Goal: Task Accomplishment & Management: Manage account settings

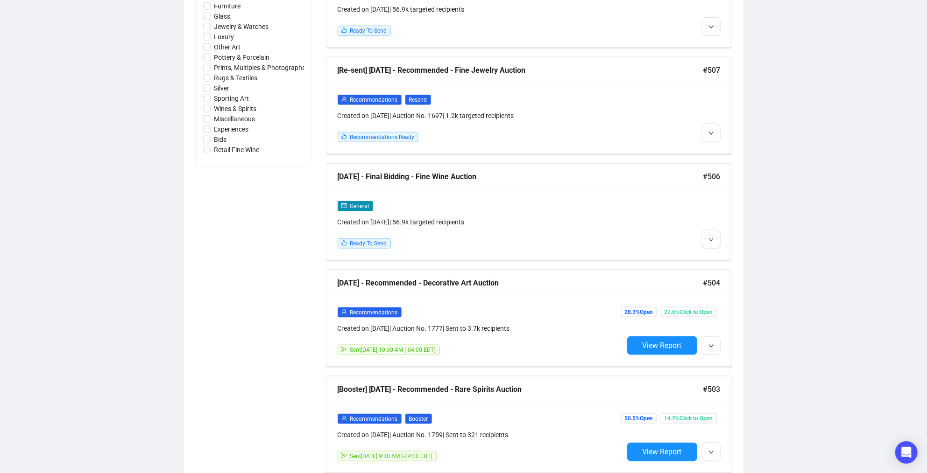
scroll to position [540, 0]
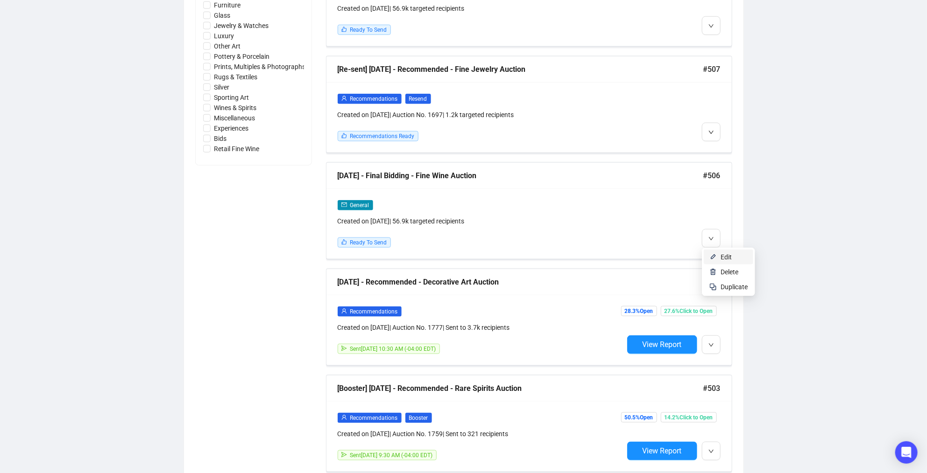
click at [720, 254] on span "Edit" at bounding box center [725, 257] width 11 height 7
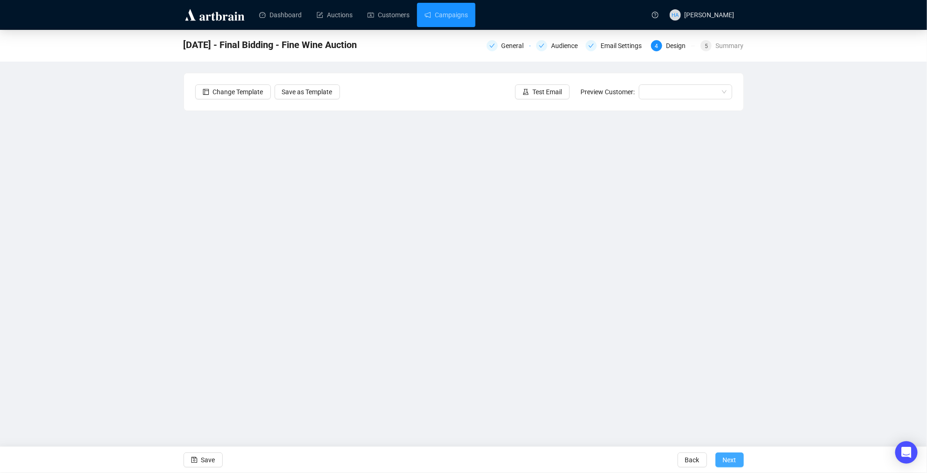
click at [724, 460] on span "Next" at bounding box center [730, 460] width 14 height 26
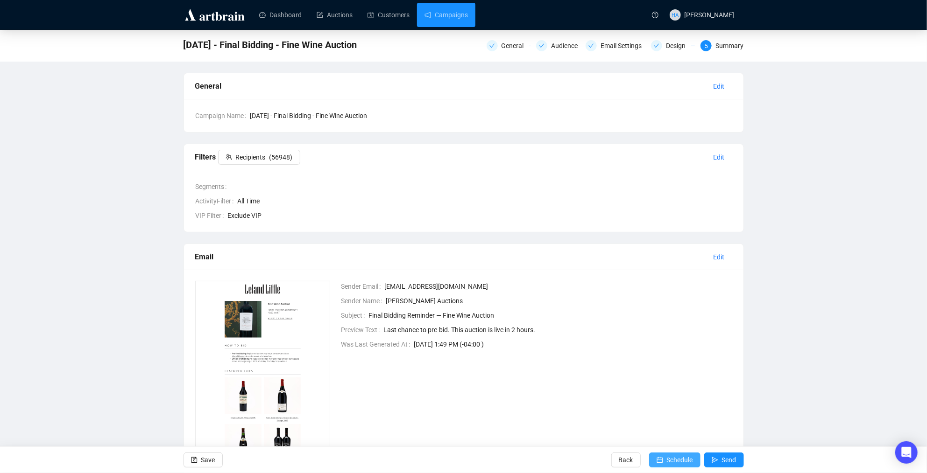
click at [681, 458] on span "Schedule" at bounding box center [680, 460] width 26 height 26
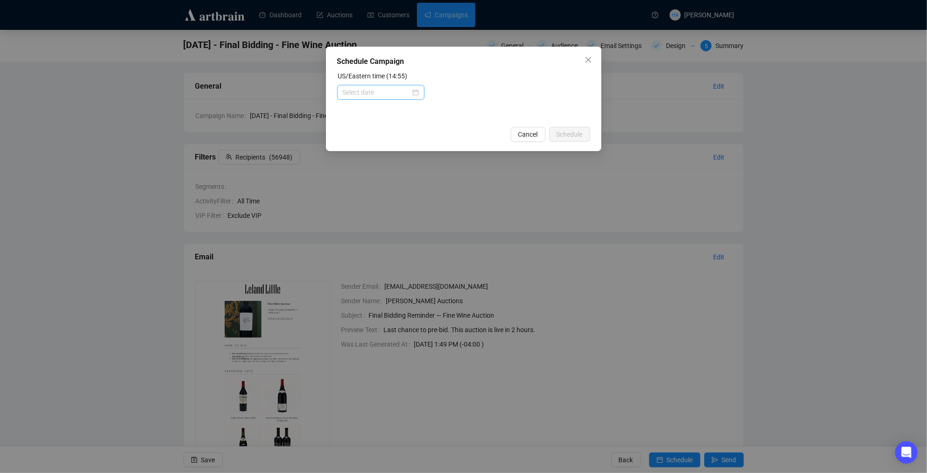
click at [409, 92] on div at bounding box center [381, 92] width 76 height 10
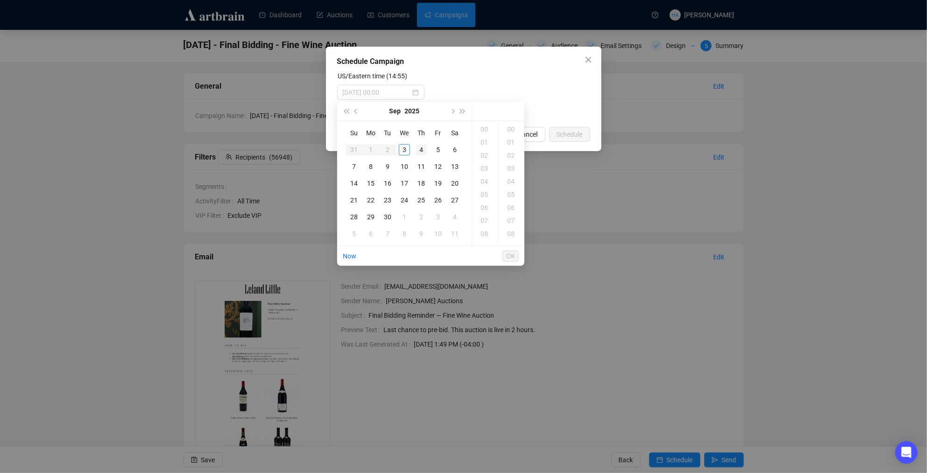
click at [418, 149] on div "4" at bounding box center [421, 149] width 11 height 11
click at [485, 203] on div "08" at bounding box center [485, 203] width 22 height 13
click at [509, 223] on div "15" at bounding box center [511, 226] width 22 height 13
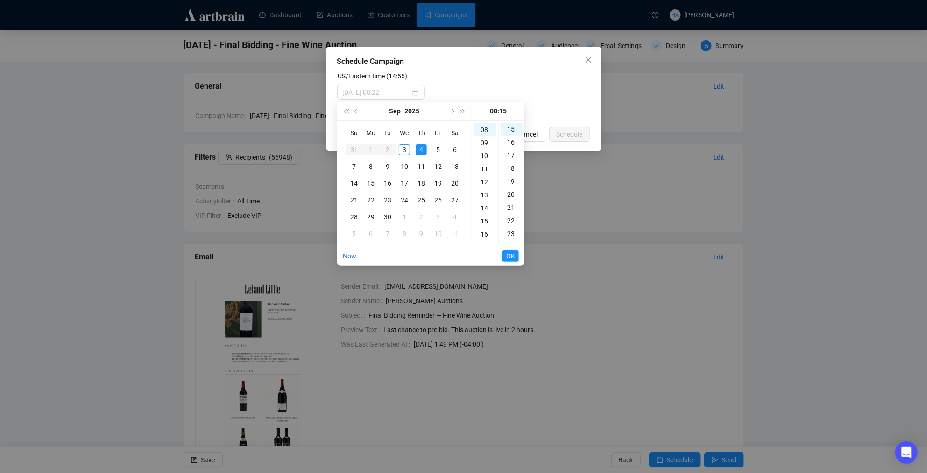
type input "[DATE] 08:15"
click at [507, 254] on span "OK" at bounding box center [510, 256] width 9 height 18
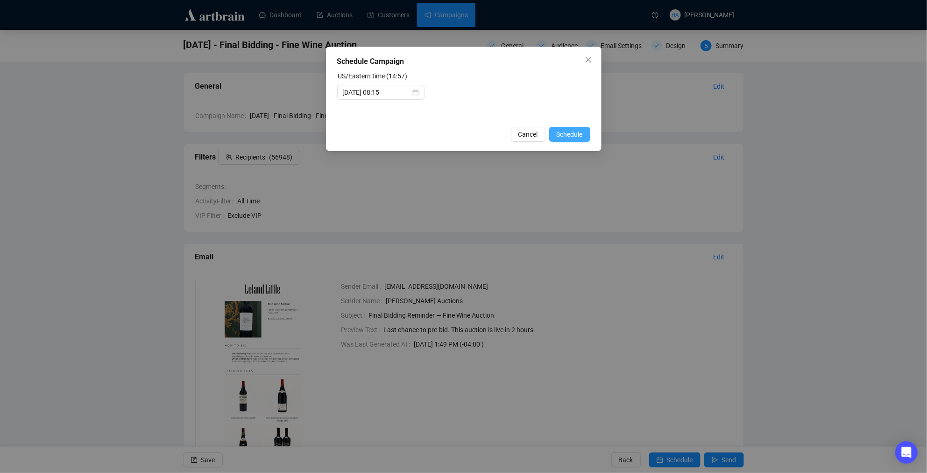
click at [563, 134] on span "Schedule" at bounding box center [570, 134] width 26 height 10
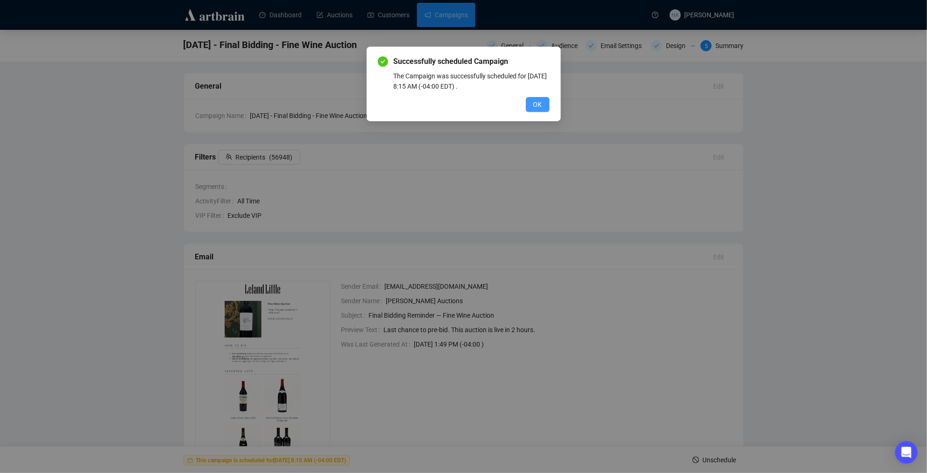
click at [535, 100] on span "OK" at bounding box center [537, 104] width 9 height 10
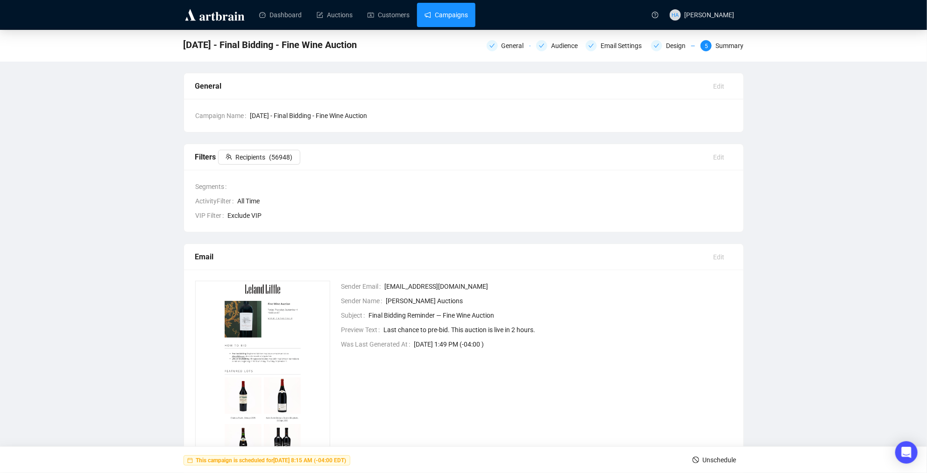
click at [453, 16] on link "Campaigns" at bounding box center [445, 15] width 43 height 24
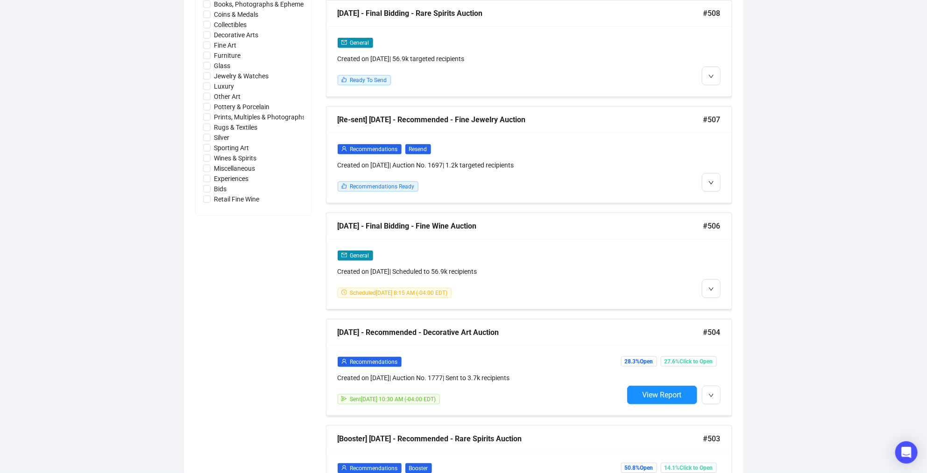
scroll to position [496, 0]
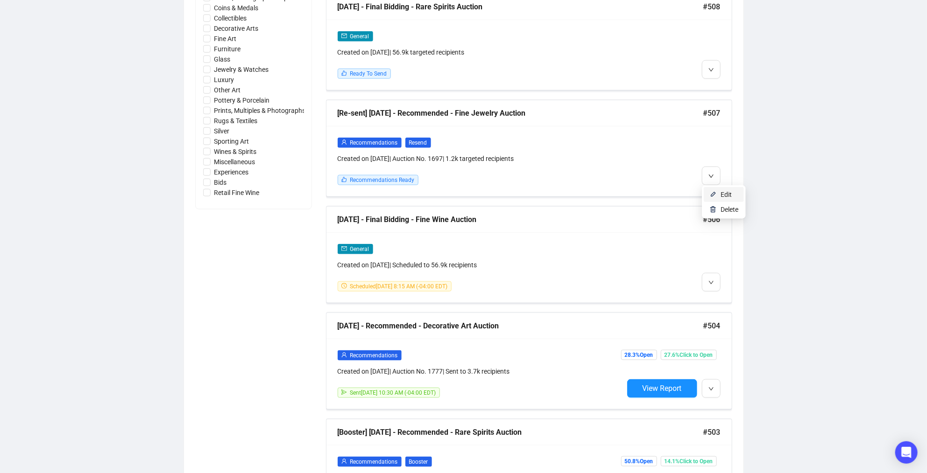
click at [715, 193] on img at bounding box center [712, 194] width 7 height 7
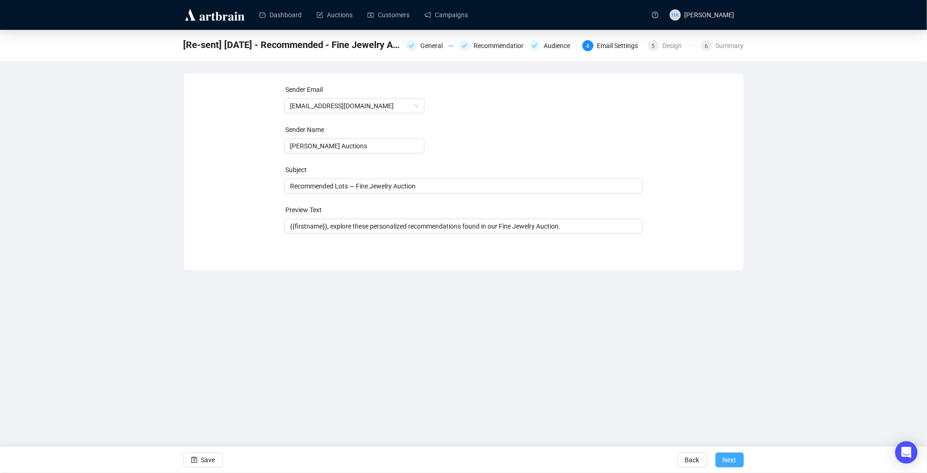
click at [731, 462] on span "Next" at bounding box center [730, 460] width 14 height 26
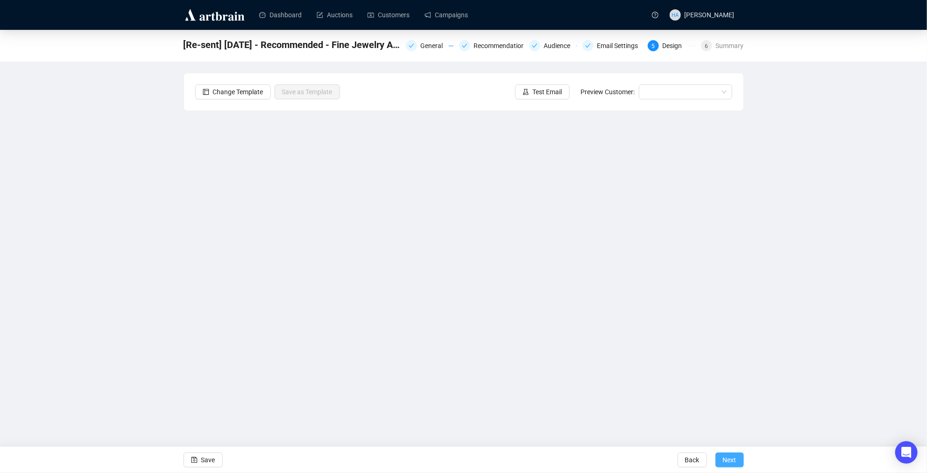
click at [731, 461] on span "Next" at bounding box center [730, 460] width 14 height 26
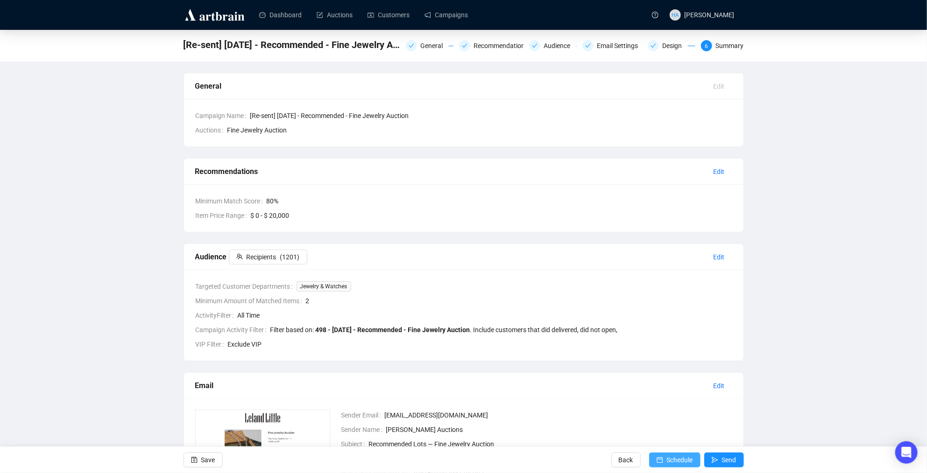
click at [675, 459] on span "Schedule" at bounding box center [680, 460] width 26 height 26
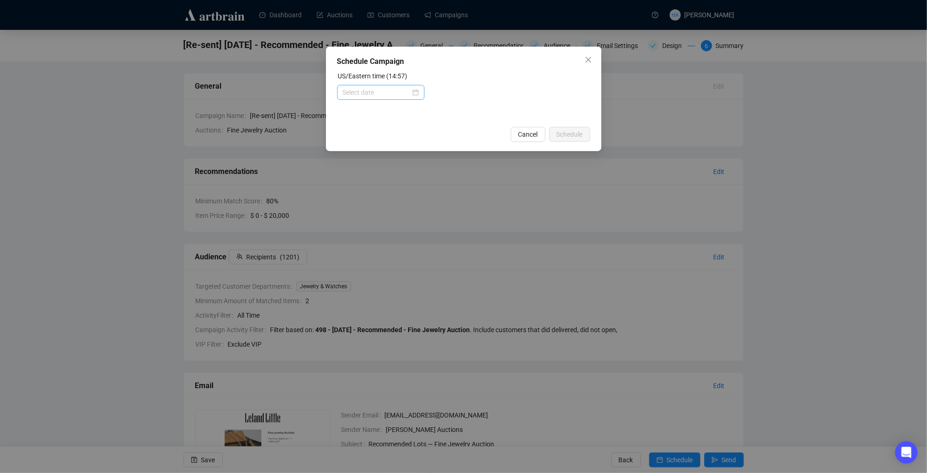
click at [411, 95] on div at bounding box center [381, 92] width 76 height 10
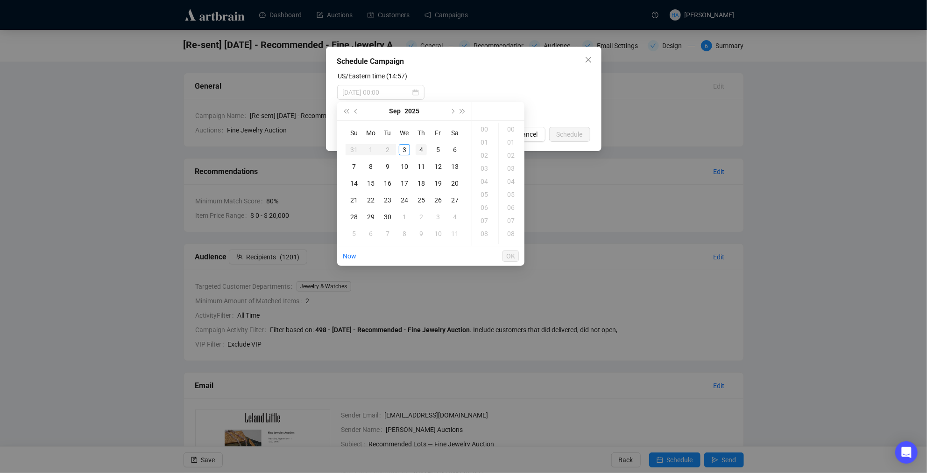
click at [419, 149] on div "4" at bounding box center [421, 149] width 11 height 11
click at [482, 205] on div "11" at bounding box center [485, 208] width 22 height 13
click at [507, 211] on div "30" at bounding box center [511, 214] width 22 height 13
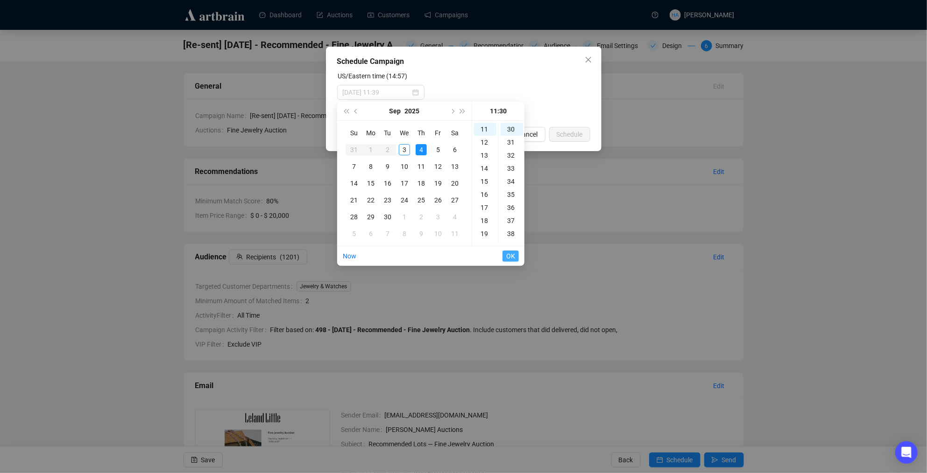
type input "[DATE] 11:30"
click at [510, 255] on span "OK" at bounding box center [510, 256] width 9 height 18
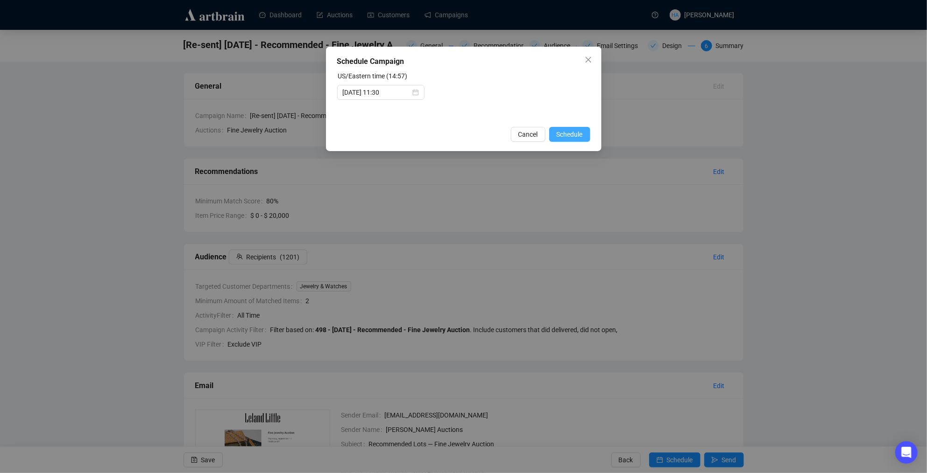
click at [564, 137] on span "Schedule" at bounding box center [570, 134] width 26 height 10
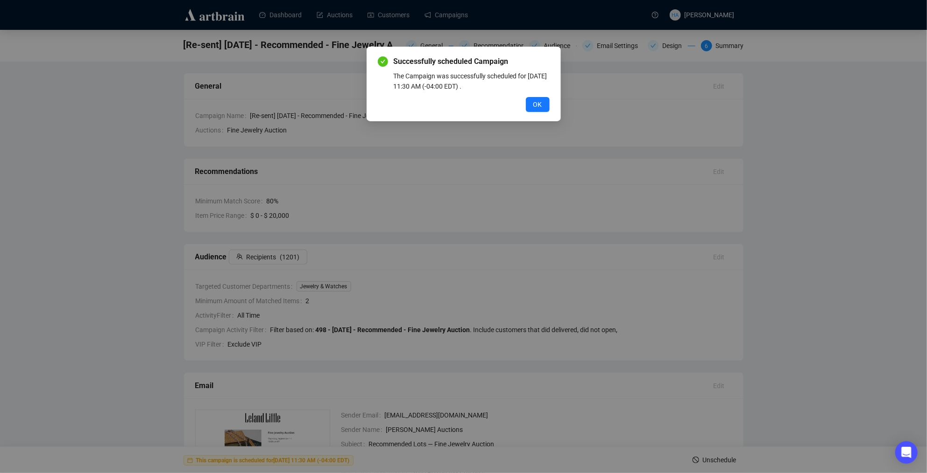
drag, startPoint x: 536, startPoint y: 104, endPoint x: 532, endPoint y: 111, distance: 7.8
click at [536, 105] on span "OK" at bounding box center [537, 104] width 9 height 10
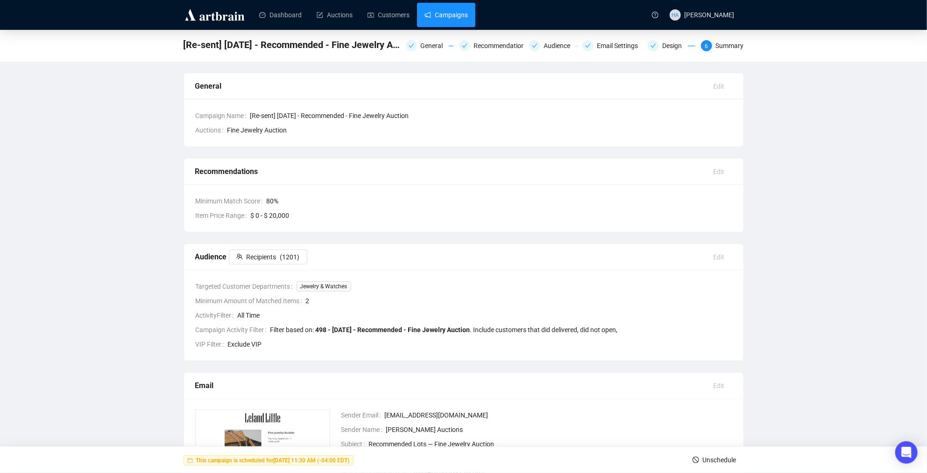
click at [462, 16] on link "Campaigns" at bounding box center [445, 15] width 43 height 24
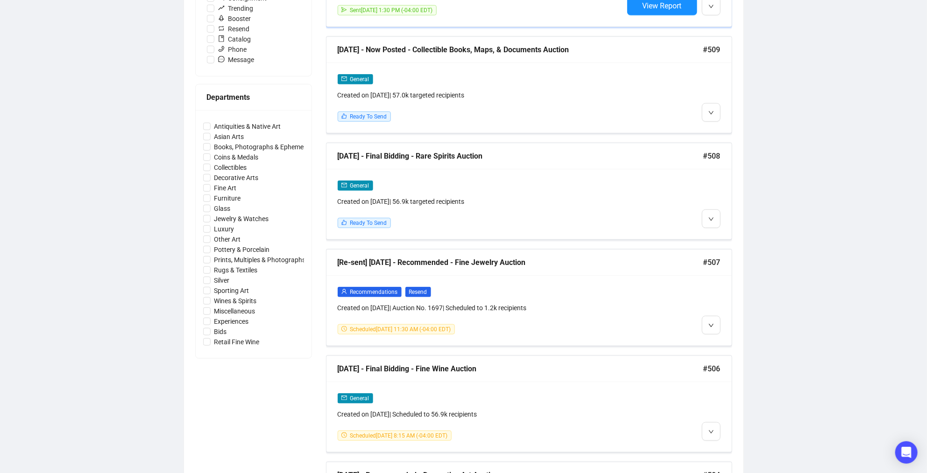
scroll to position [347, 0]
click at [722, 235] on span "Edit" at bounding box center [725, 236] width 11 height 7
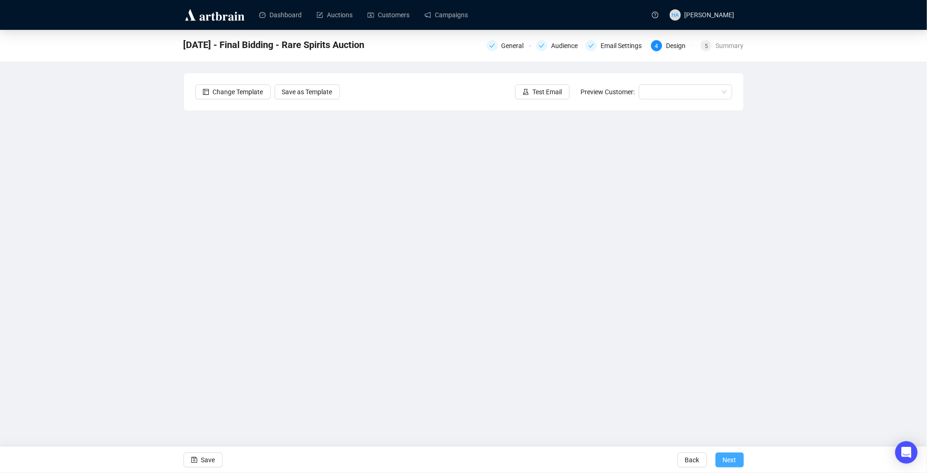
click at [724, 458] on span "Next" at bounding box center [730, 460] width 14 height 26
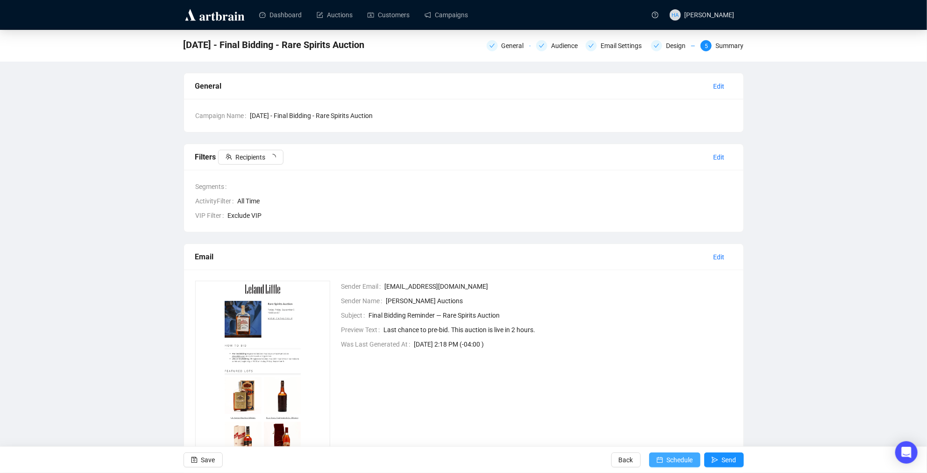
click at [670, 459] on span "Schedule" at bounding box center [680, 460] width 26 height 26
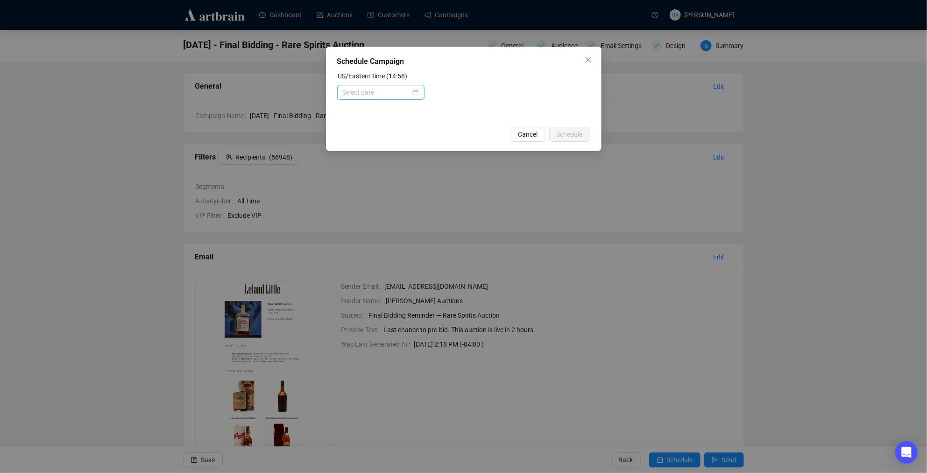
click at [417, 92] on div at bounding box center [380, 92] width 87 height 15
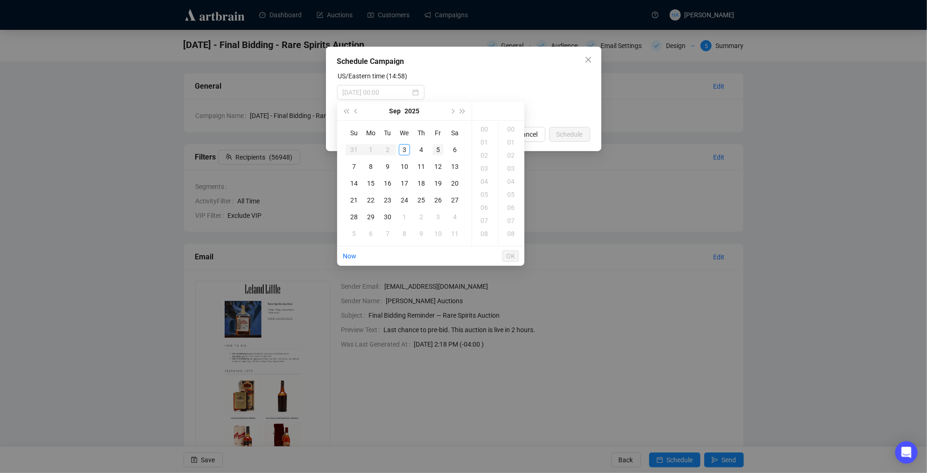
click at [437, 151] on div "5" at bounding box center [437, 149] width 11 height 11
click at [483, 214] on div "08" at bounding box center [485, 214] width 22 height 13
click at [510, 238] on div "15" at bounding box center [511, 239] width 22 height 13
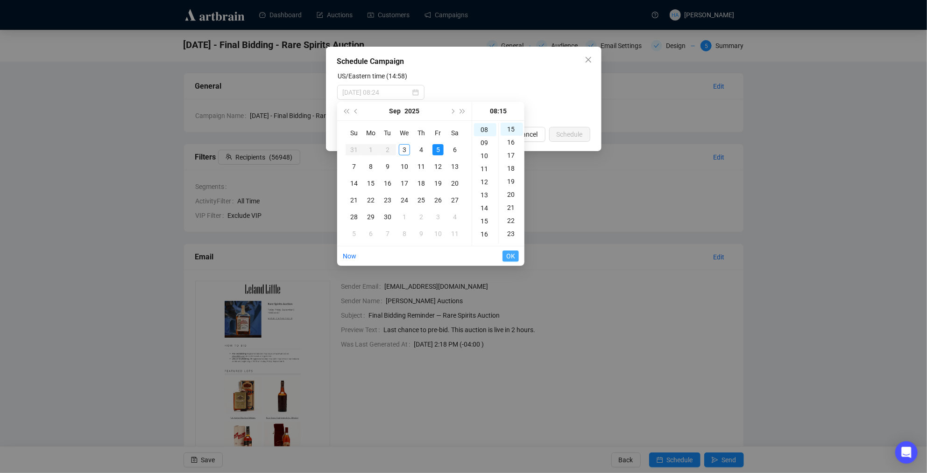
type input "[DATE] 08:15"
click at [511, 255] on span "OK" at bounding box center [510, 256] width 9 height 18
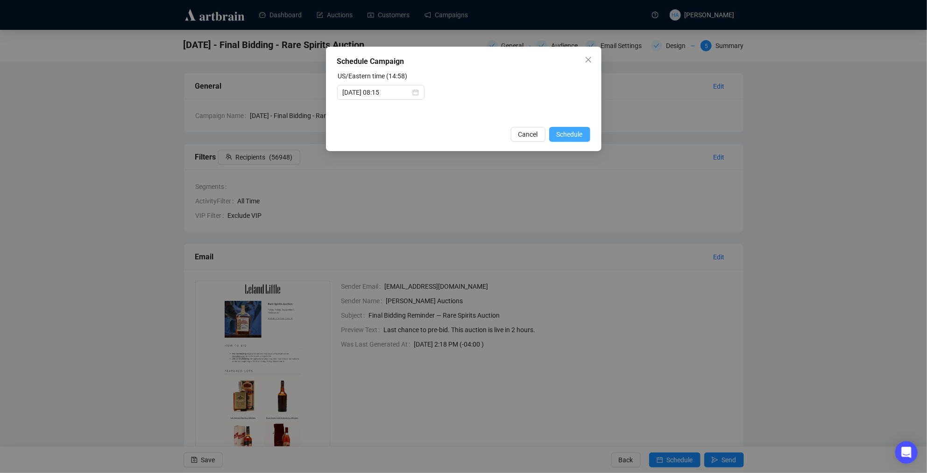
click at [559, 135] on span "Schedule" at bounding box center [570, 134] width 26 height 10
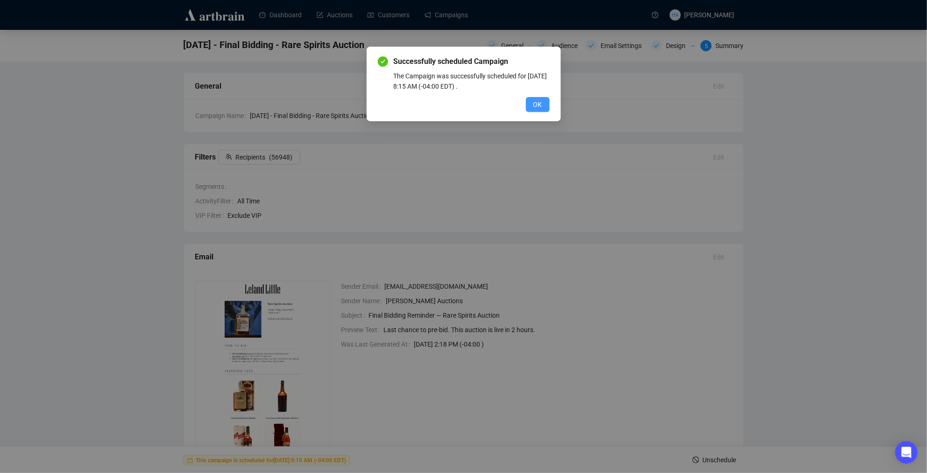
click at [537, 102] on span "OK" at bounding box center [537, 104] width 9 height 10
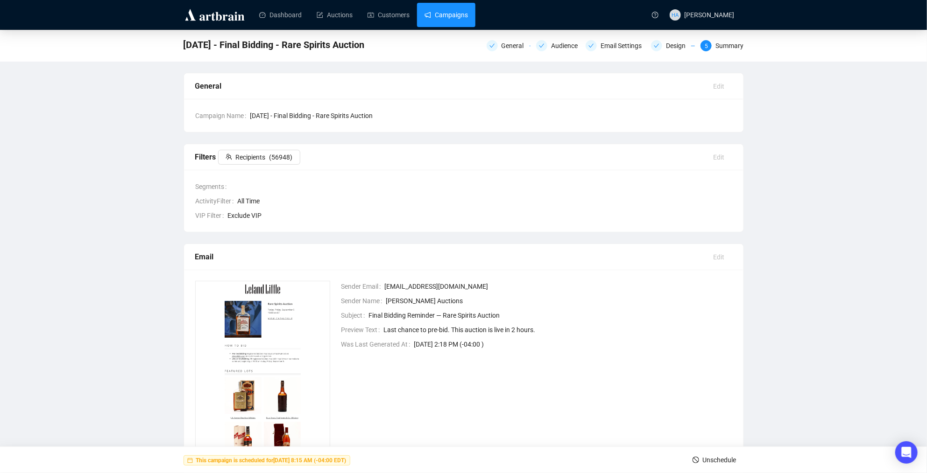
drag, startPoint x: 450, startPoint y: 13, endPoint x: 450, endPoint y: 19, distance: 6.1
click at [450, 13] on link "Campaigns" at bounding box center [445, 15] width 43 height 24
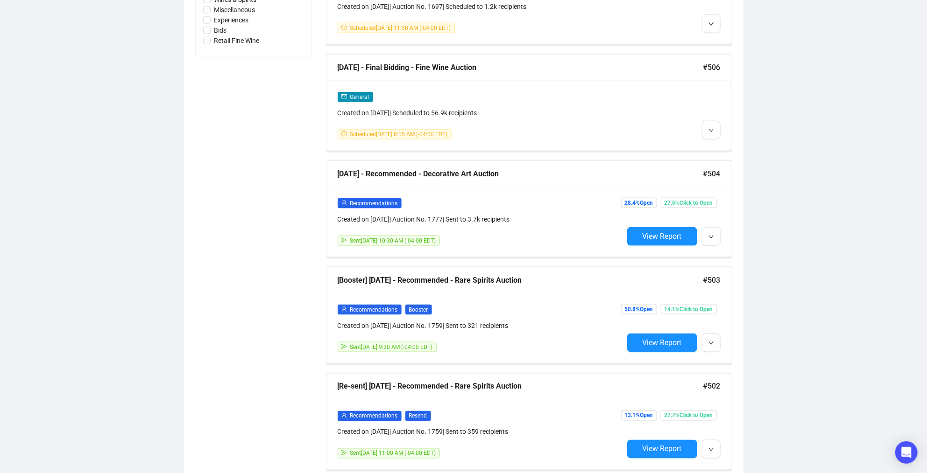
scroll to position [649, 0]
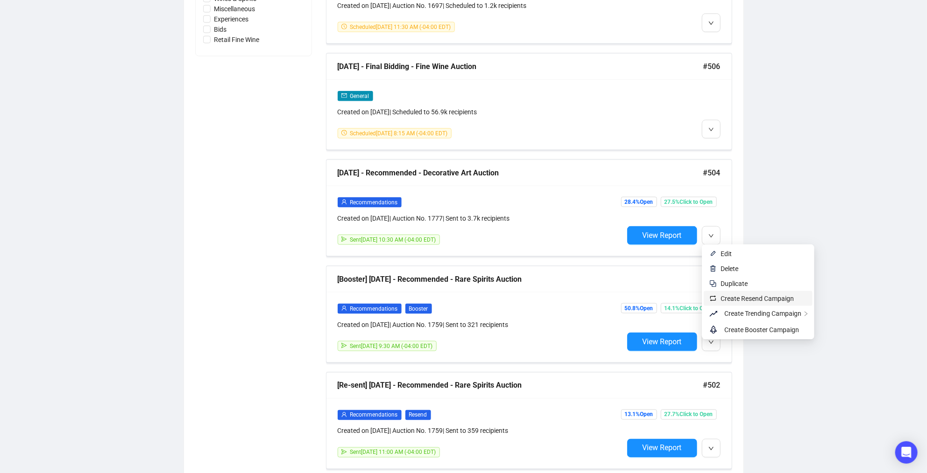
click at [725, 297] on span "Create Resend Campaign" at bounding box center [756, 298] width 73 height 7
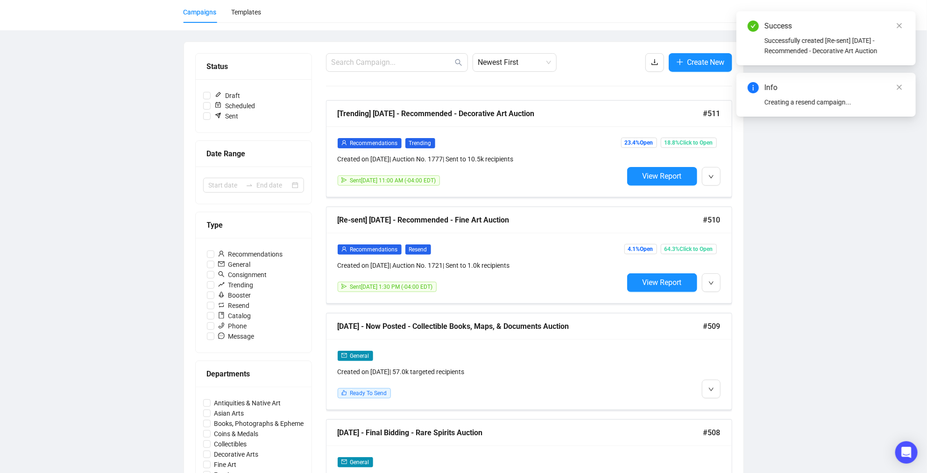
scroll to position [0, 0]
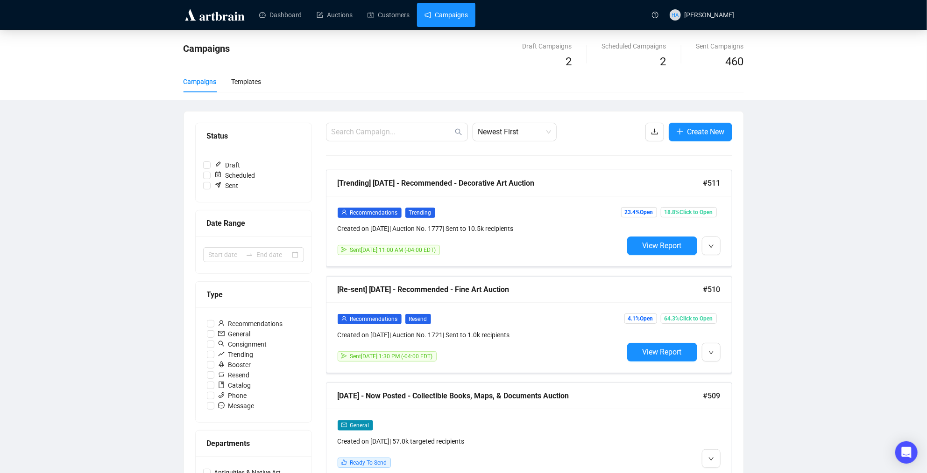
click at [465, 18] on link "Campaigns" at bounding box center [445, 15] width 43 height 24
click at [392, 14] on link "Customers" at bounding box center [388, 15] width 42 height 24
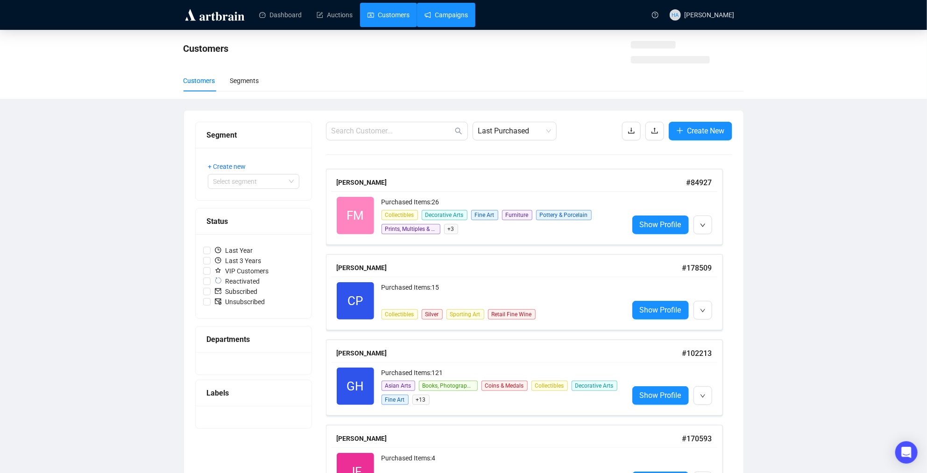
click at [445, 14] on link "Campaigns" at bounding box center [445, 15] width 43 height 24
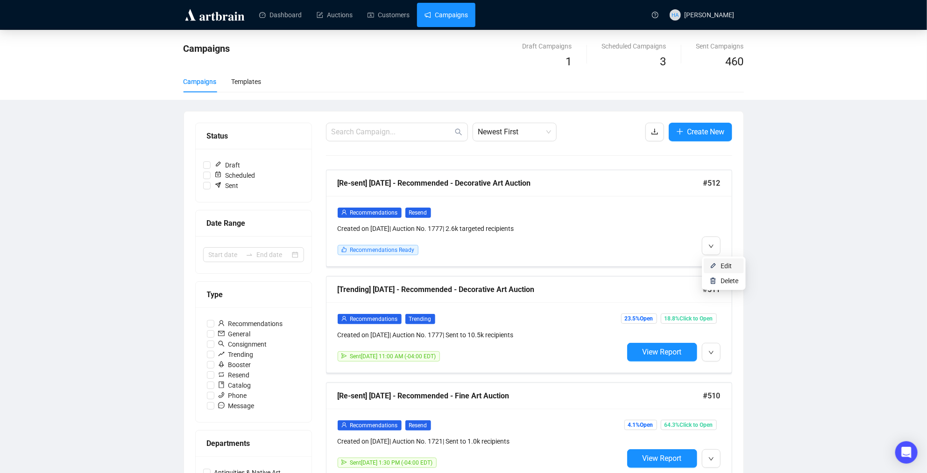
click at [721, 264] on span "Edit" at bounding box center [725, 265] width 11 height 7
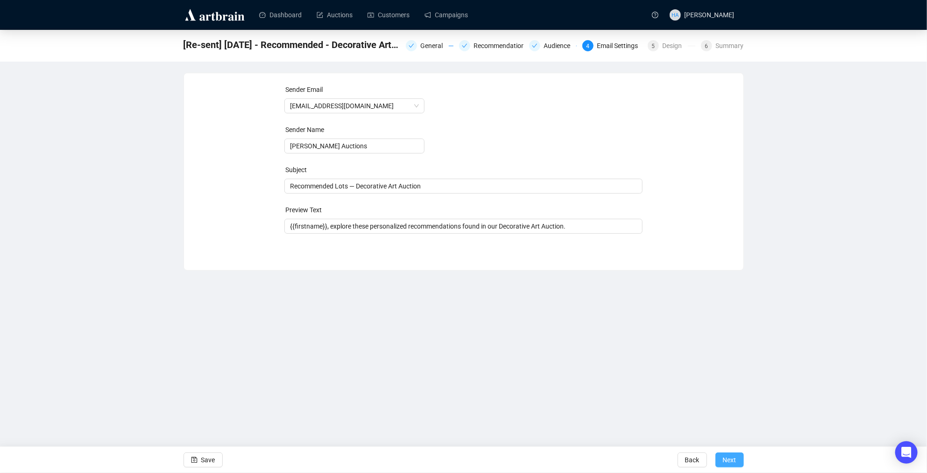
click at [727, 461] on span "Next" at bounding box center [730, 460] width 14 height 26
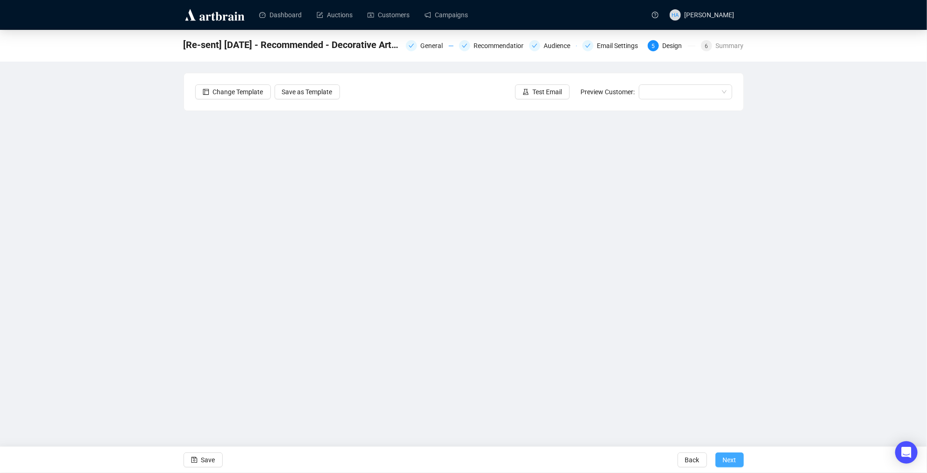
click at [726, 462] on span "Next" at bounding box center [730, 460] width 14 height 26
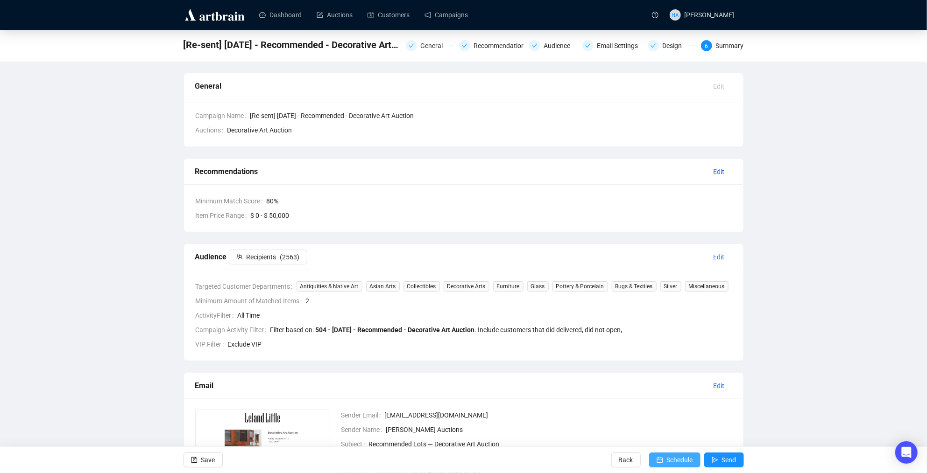
click at [675, 461] on span "Schedule" at bounding box center [680, 460] width 26 height 26
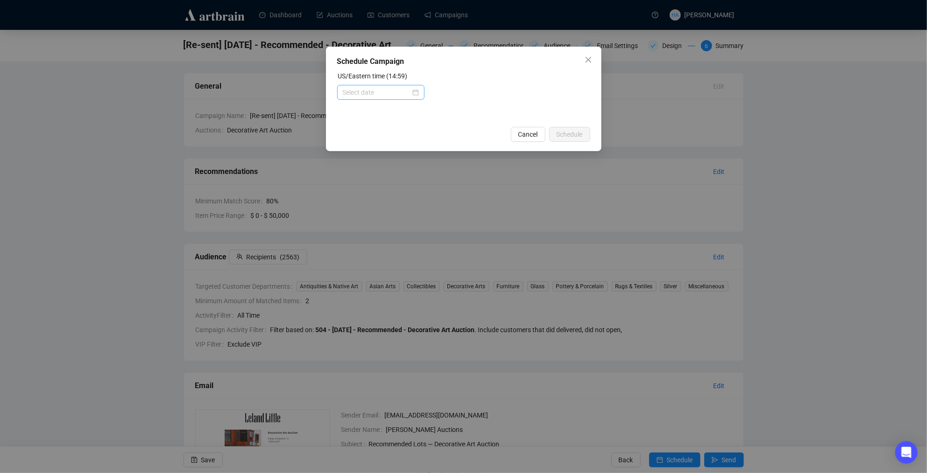
click at [414, 95] on div at bounding box center [381, 92] width 76 height 10
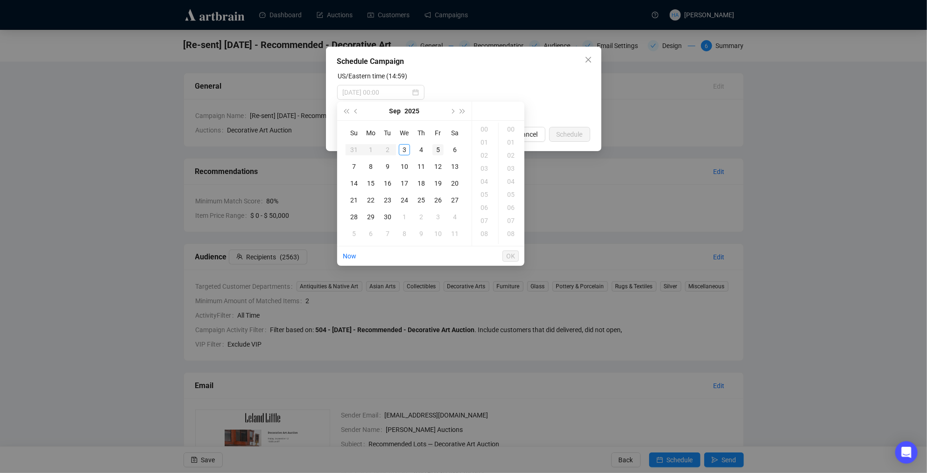
click at [437, 150] on div "5" at bounding box center [437, 149] width 11 height 11
click at [482, 182] on div "11" at bounding box center [485, 181] width 22 height 13
click at [509, 214] on div "30" at bounding box center [511, 217] width 22 height 13
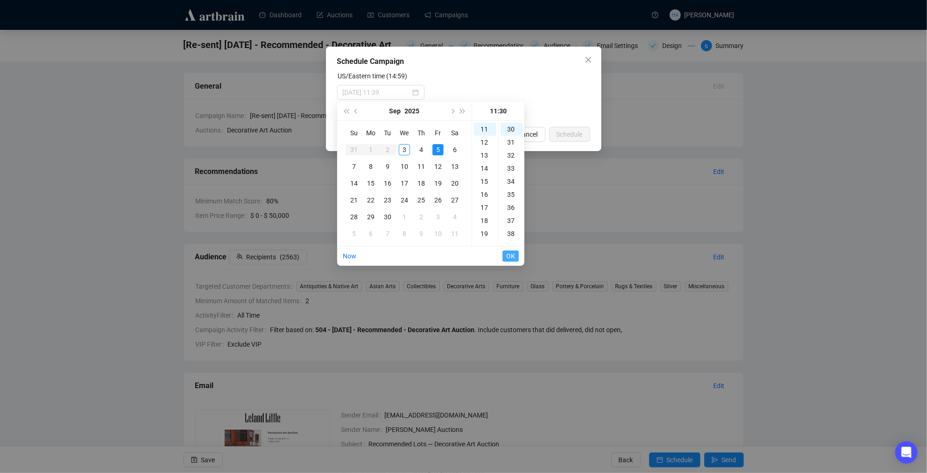
type input "[DATE] 11:30"
click at [508, 255] on span "OK" at bounding box center [510, 256] width 9 height 18
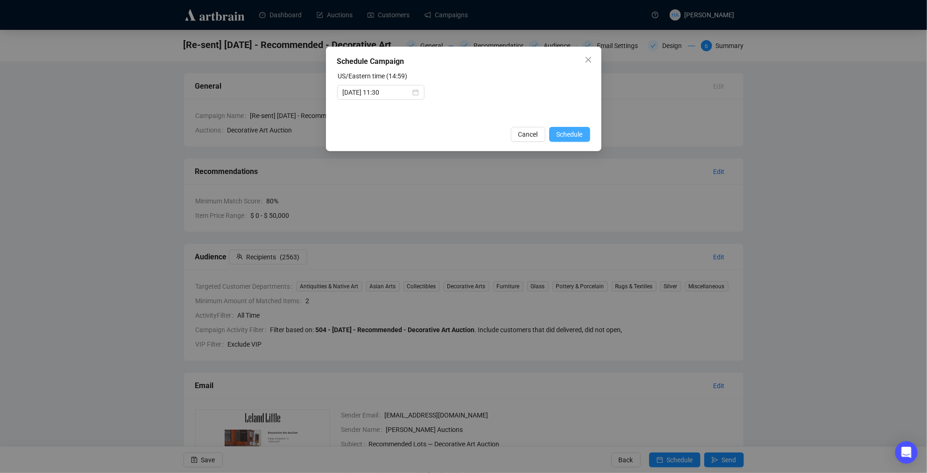
click at [565, 137] on span "Schedule" at bounding box center [570, 134] width 26 height 10
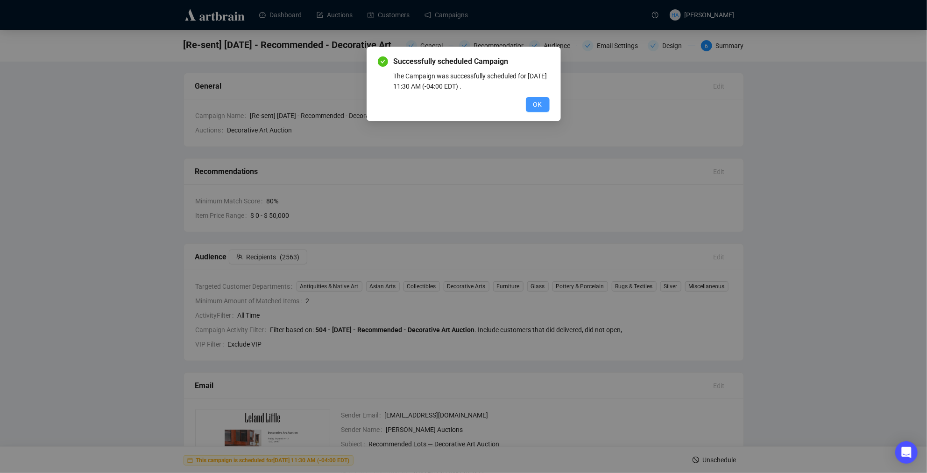
click at [536, 106] on span "OK" at bounding box center [537, 104] width 9 height 10
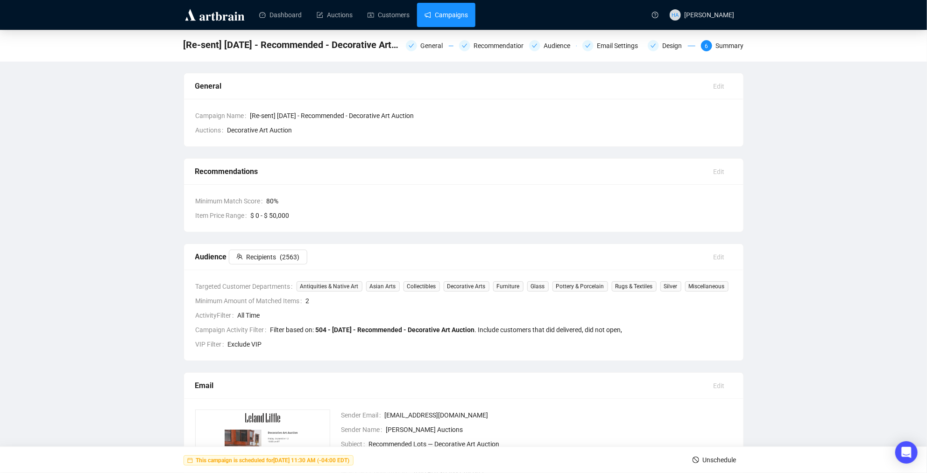
drag, startPoint x: 466, startPoint y: 11, endPoint x: 466, endPoint y: 18, distance: 7.0
click at [466, 11] on link "Campaigns" at bounding box center [445, 15] width 43 height 24
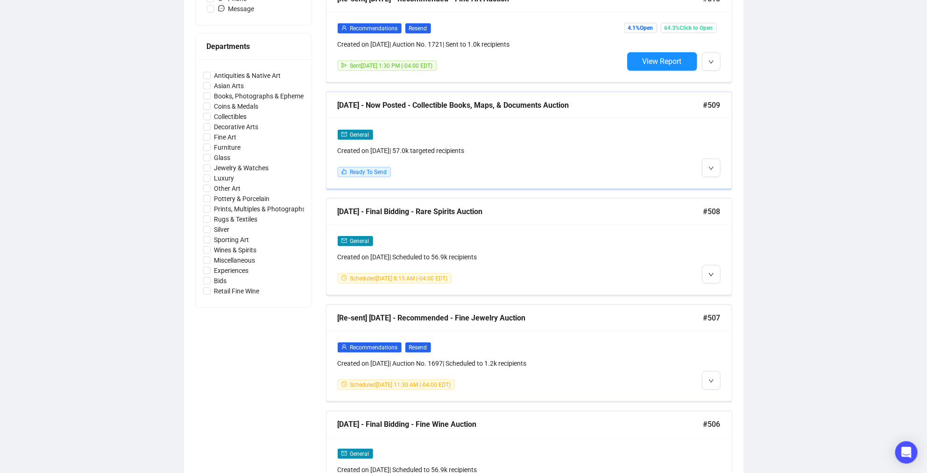
scroll to position [399, 0]
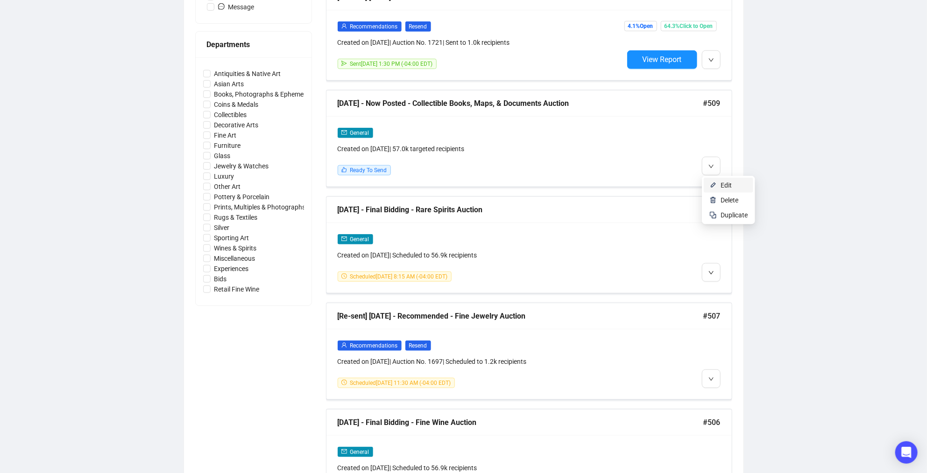
click at [725, 187] on span "Edit" at bounding box center [725, 185] width 11 height 7
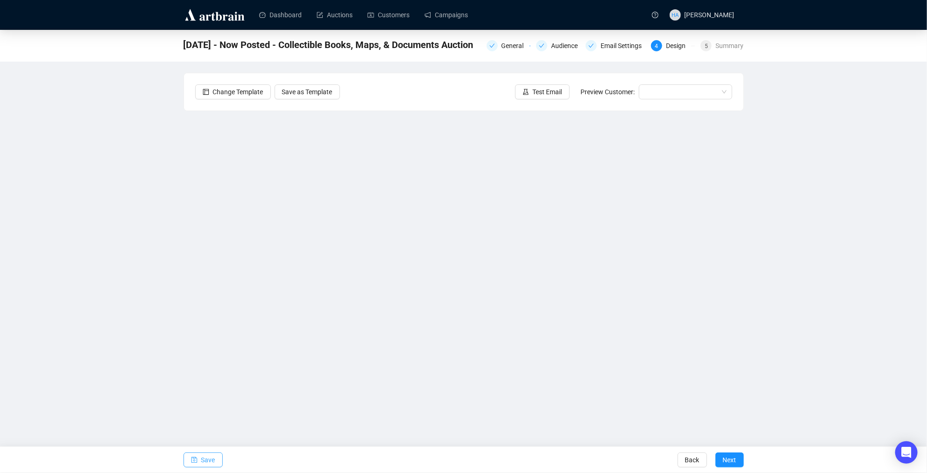
click at [208, 461] on span "Save" at bounding box center [208, 460] width 14 height 26
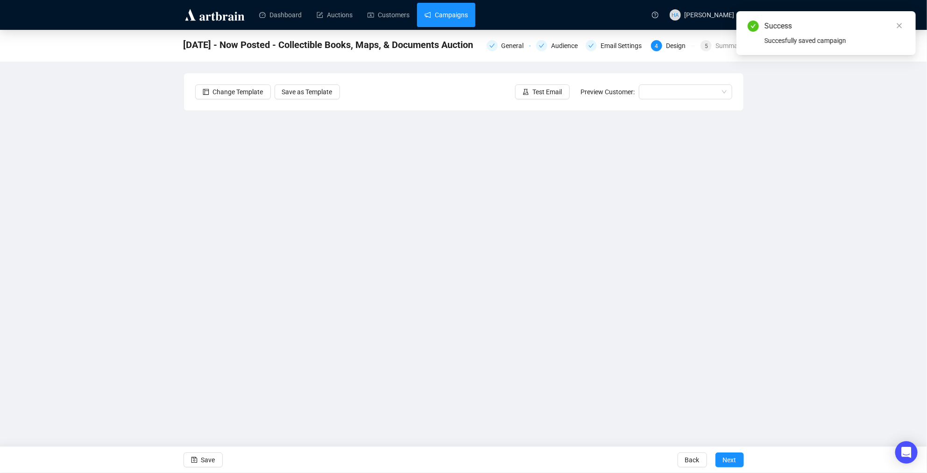
click at [455, 13] on link "Campaigns" at bounding box center [445, 15] width 43 height 24
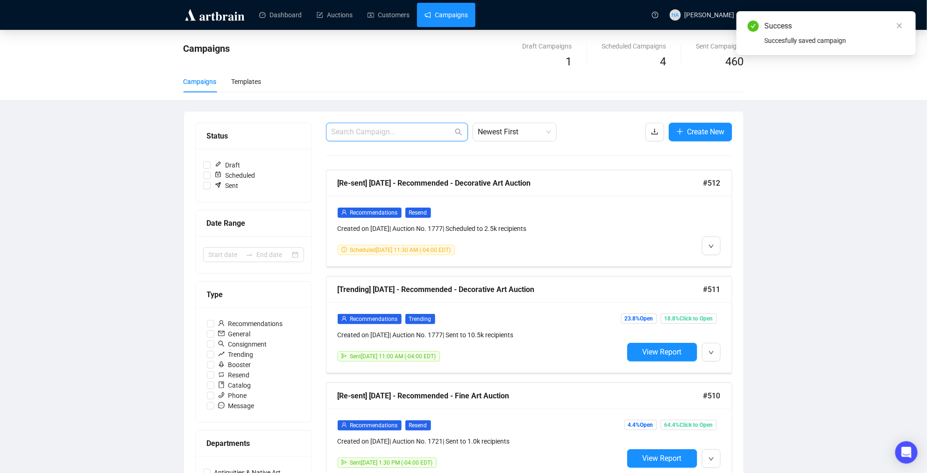
click at [404, 134] on input "text" at bounding box center [391, 132] width 121 height 11
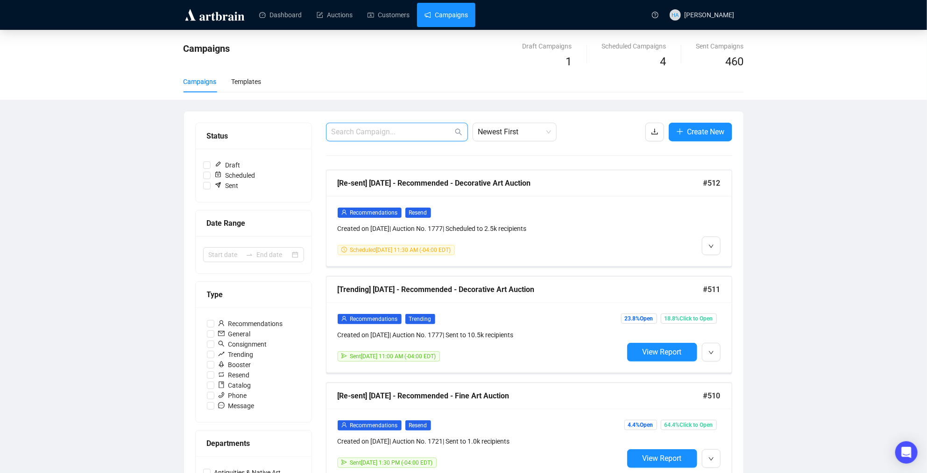
click at [363, 129] on input "text" at bounding box center [391, 132] width 121 height 11
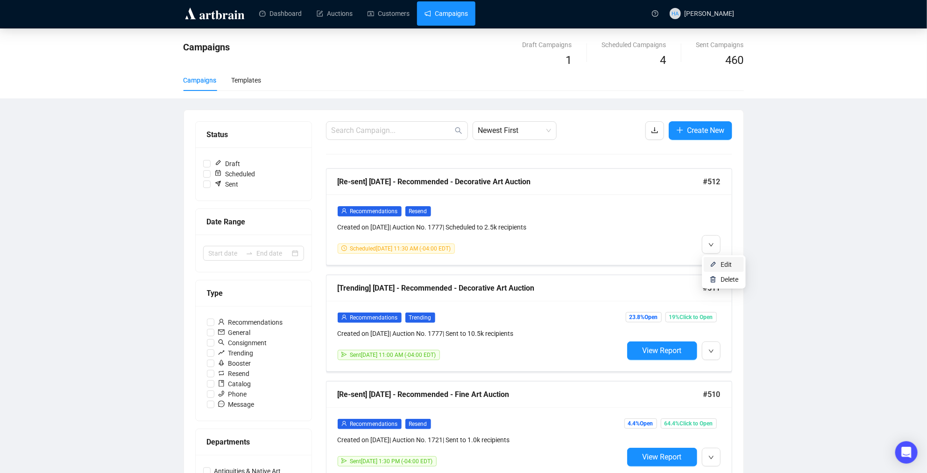
click at [726, 263] on span "Edit" at bounding box center [725, 264] width 11 height 7
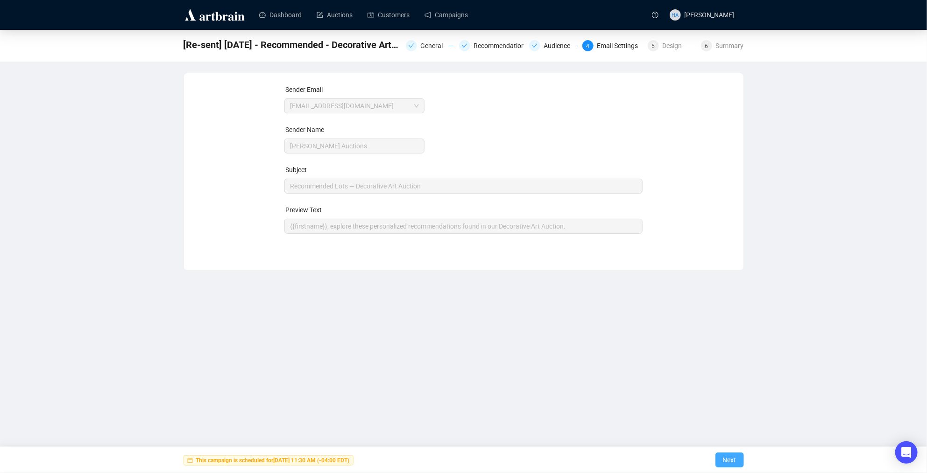
click at [726, 461] on span "Next" at bounding box center [730, 460] width 14 height 26
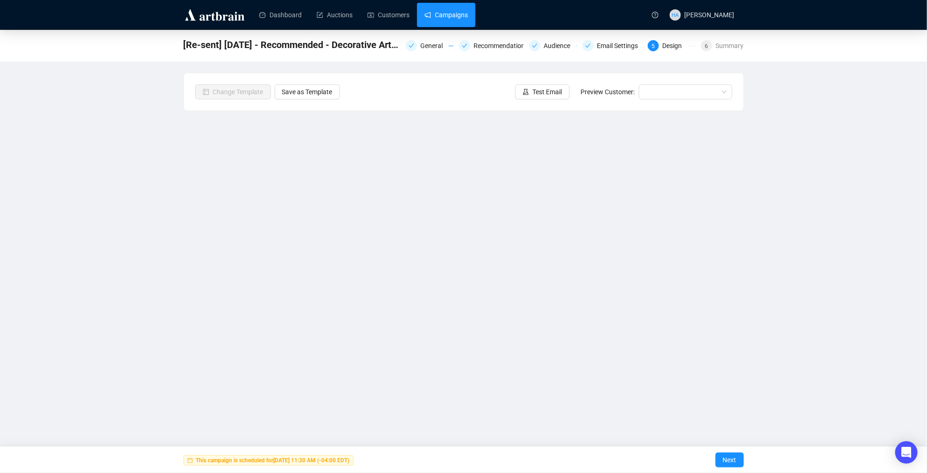
click at [454, 15] on link "Campaigns" at bounding box center [445, 15] width 43 height 24
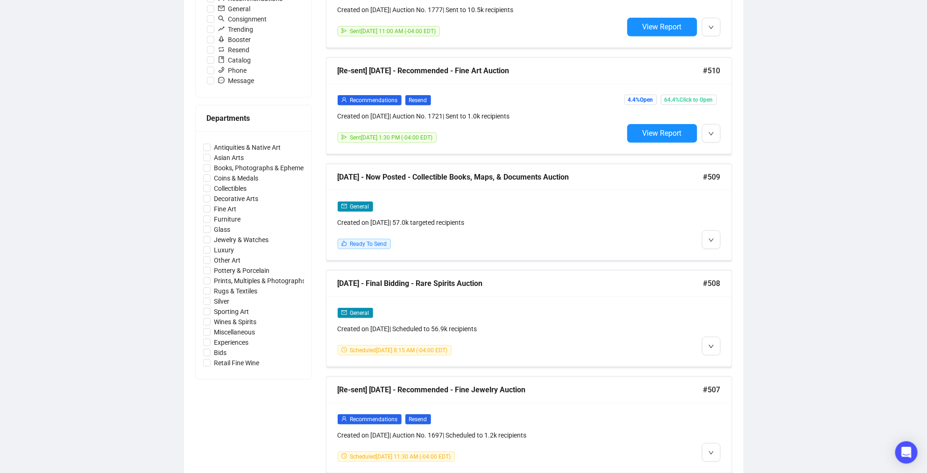
scroll to position [326, 0]
click at [723, 258] on span "Edit" at bounding box center [725, 258] width 11 height 7
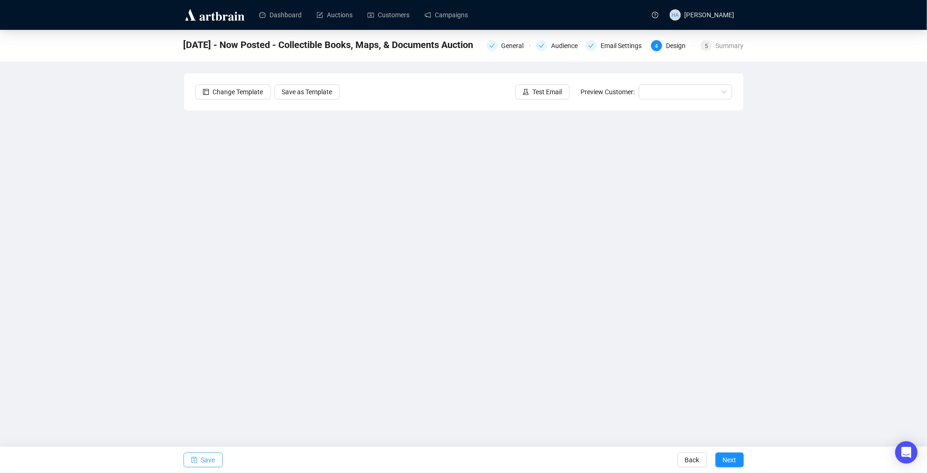
click at [212, 460] on span "Save" at bounding box center [208, 460] width 14 height 26
click at [211, 466] on span "Save" at bounding box center [208, 460] width 14 height 26
click at [208, 461] on span "Save" at bounding box center [208, 460] width 14 height 26
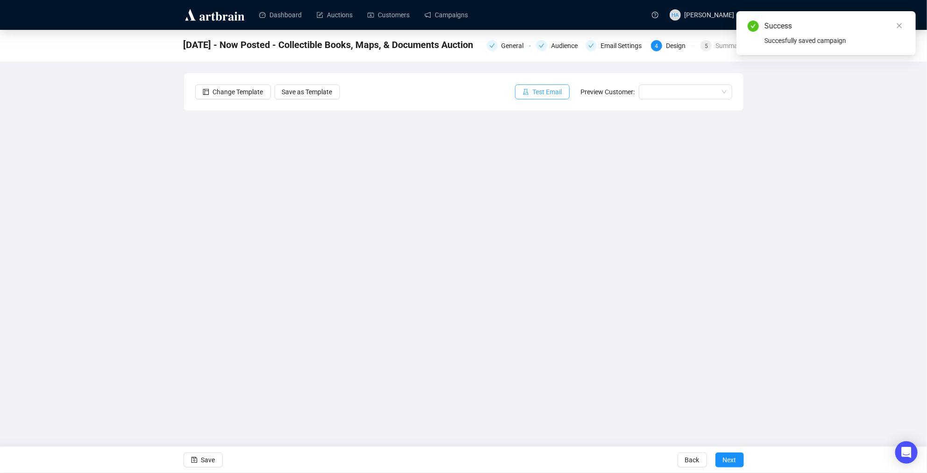
click at [543, 88] on span "Test Email" at bounding box center [547, 92] width 29 height 10
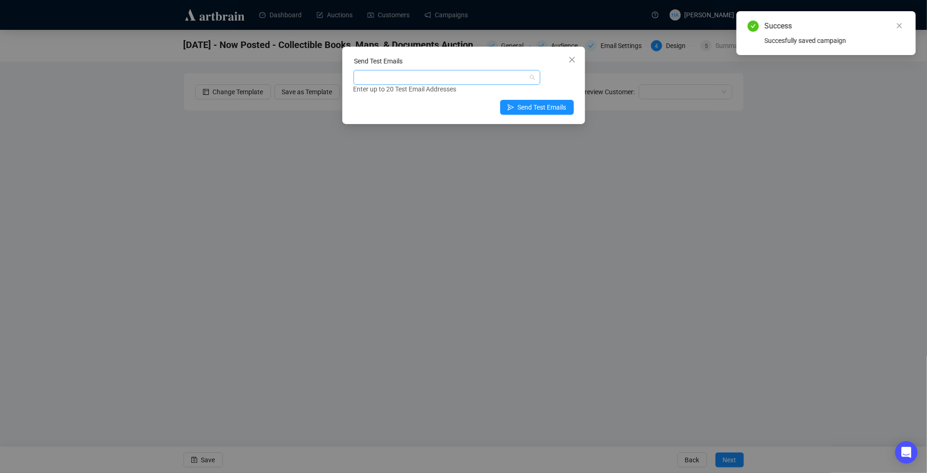
click at [441, 77] on div at bounding box center [441, 77] width 173 height 13
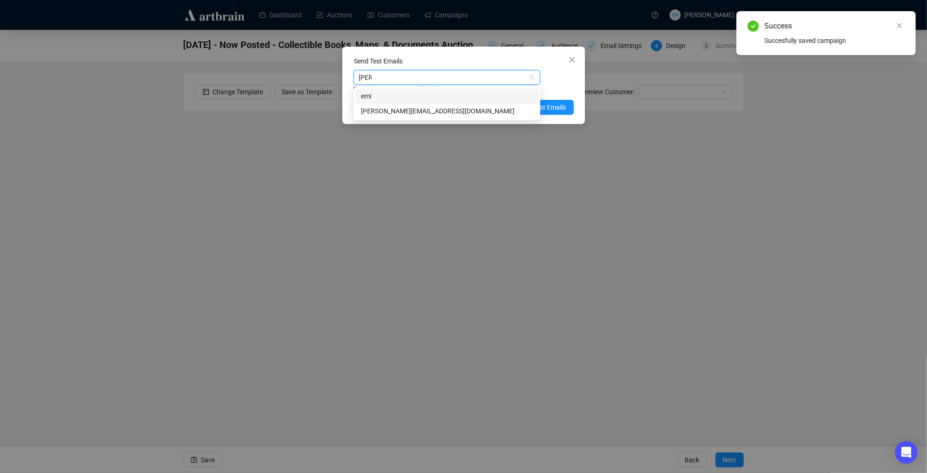
type input "[PERSON_NAME]"
click at [391, 106] on div "[PERSON_NAME][EMAIL_ADDRESS][DOMAIN_NAME]" at bounding box center [447, 111] width 172 height 10
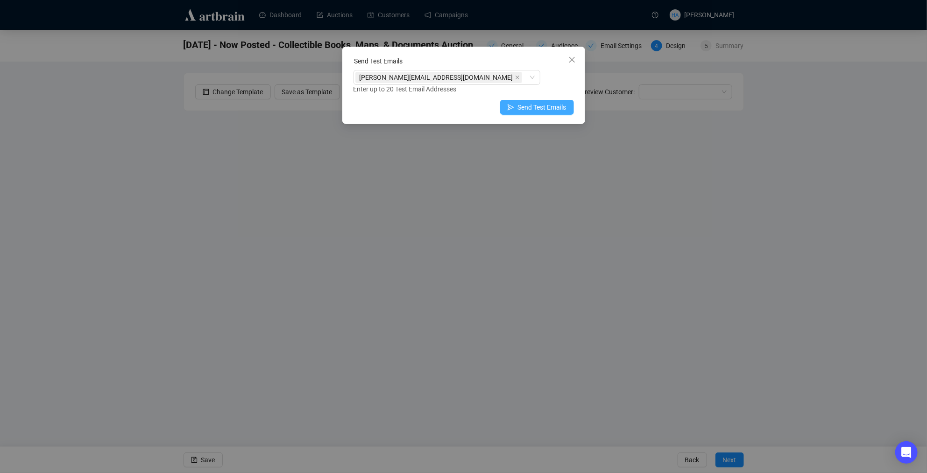
click at [556, 103] on span "Send Test Emails" at bounding box center [542, 107] width 49 height 10
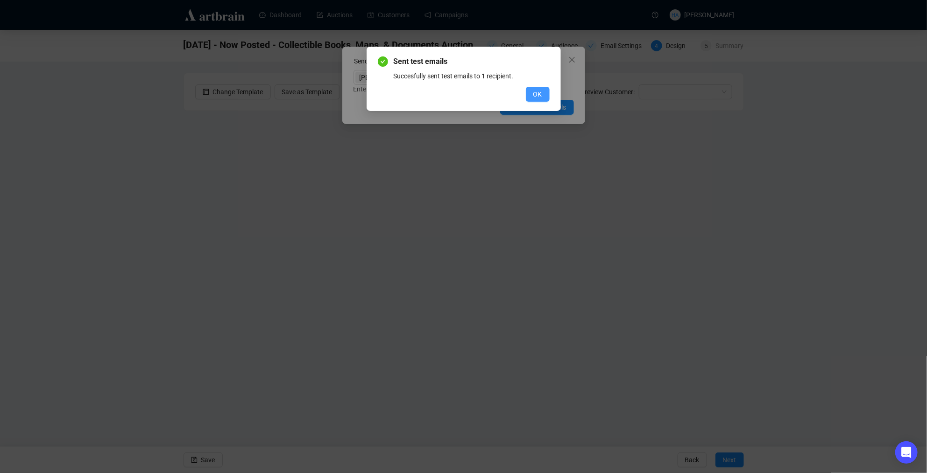
click at [535, 97] on span "OK" at bounding box center [537, 94] width 9 height 10
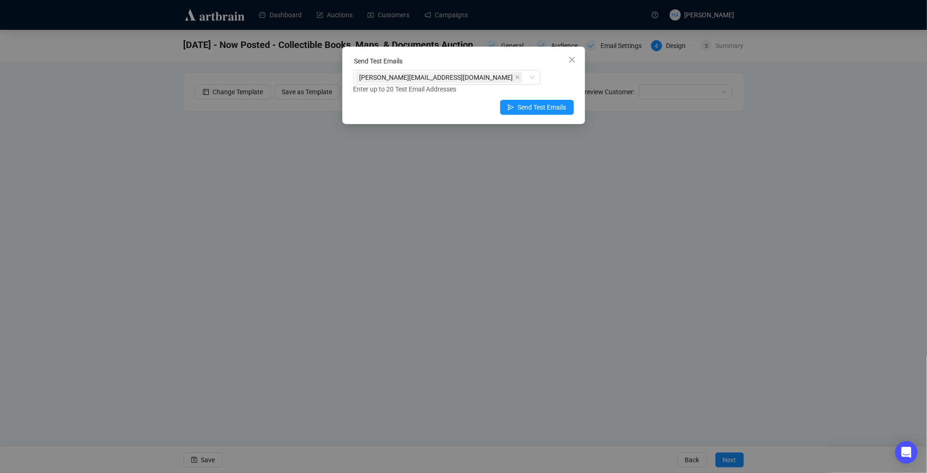
drag, startPoint x: 568, startPoint y: 62, endPoint x: 550, endPoint y: 63, distance: 18.3
click at [568, 62] on icon "close" at bounding box center [571, 59] width 7 height 7
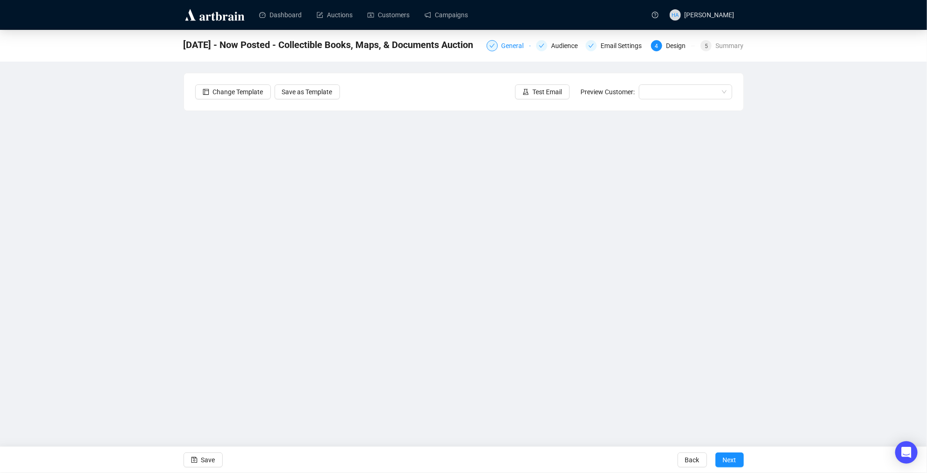
click at [507, 44] on div "General" at bounding box center [515, 45] width 28 height 11
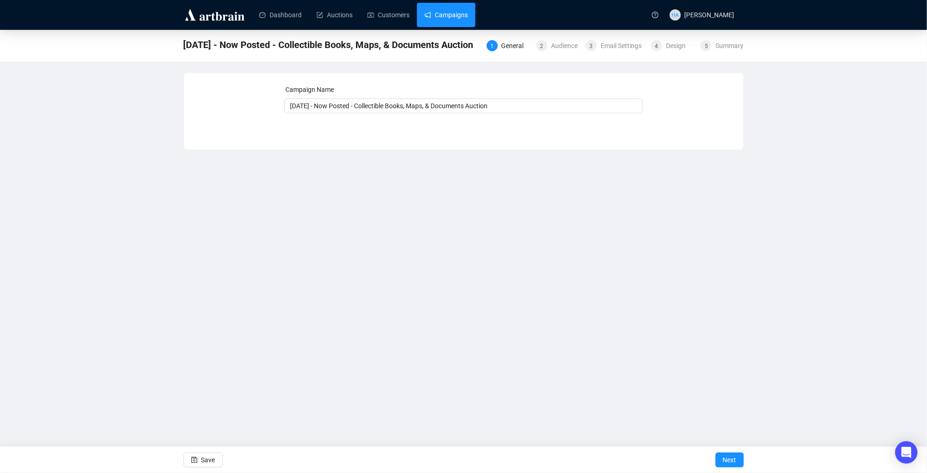
click at [456, 9] on link "Campaigns" at bounding box center [445, 15] width 43 height 24
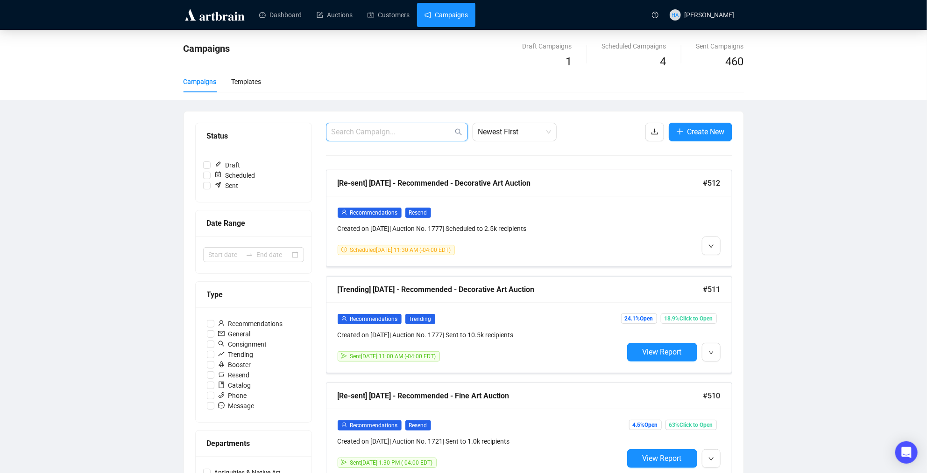
click at [405, 134] on input "text" at bounding box center [391, 132] width 121 height 11
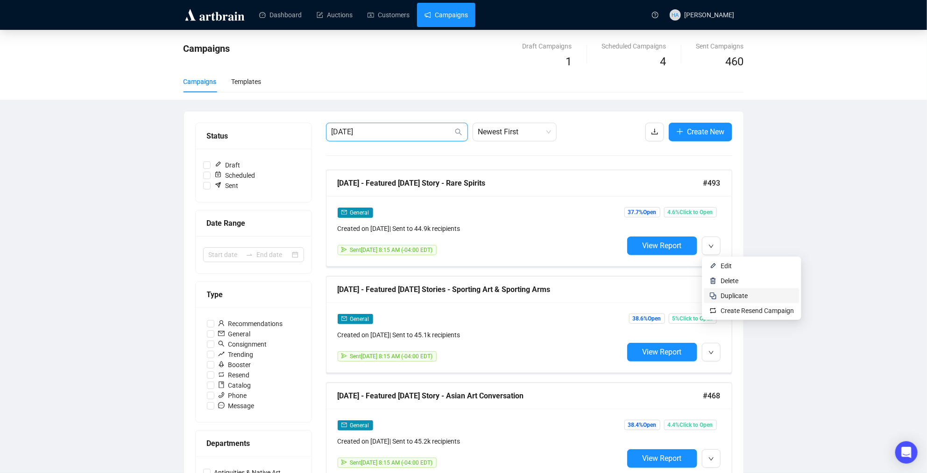
type input "[DATE]"
click at [729, 294] on span "Duplicate" at bounding box center [733, 295] width 27 height 7
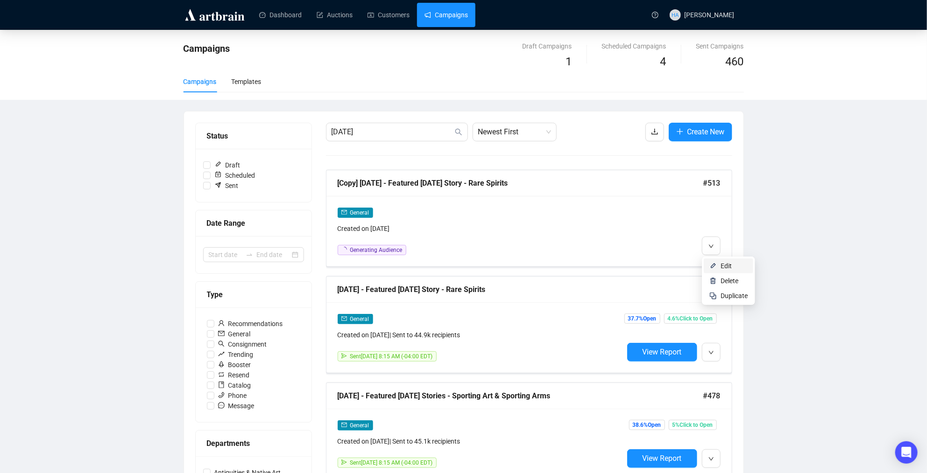
click at [716, 265] on img at bounding box center [712, 265] width 7 height 7
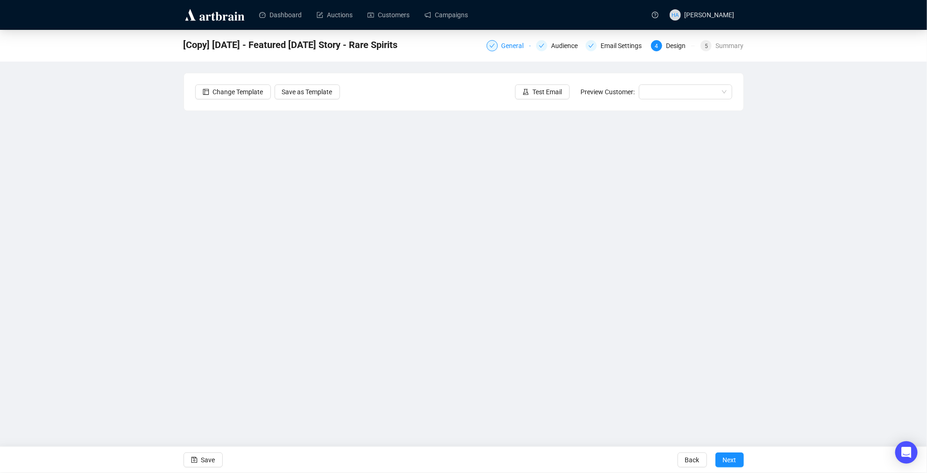
drag, startPoint x: 504, startPoint y: 44, endPoint x: 495, endPoint y: 47, distance: 9.7
click at [504, 44] on div "General" at bounding box center [515, 45] width 28 height 11
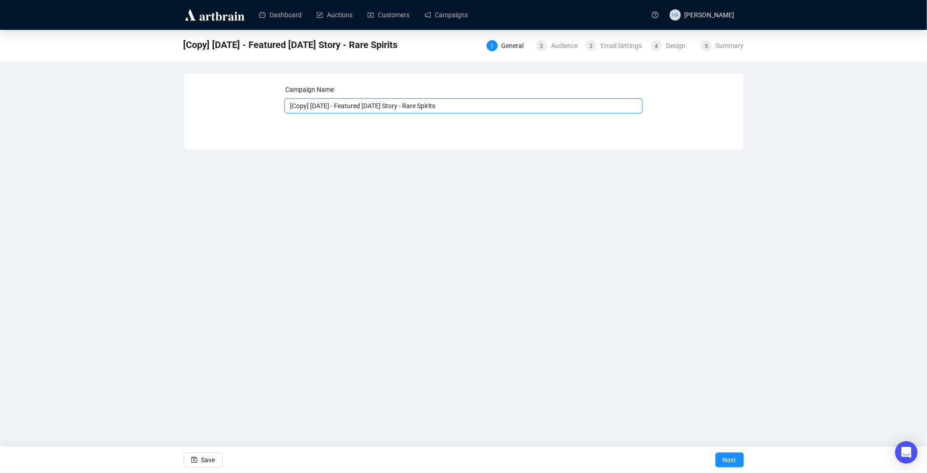
drag, startPoint x: 326, startPoint y: 106, endPoint x: 285, endPoint y: 106, distance: 41.1
click at [285, 106] on input "[Copy] [DATE] - Featured [DATE] Story - Rare Spirits" at bounding box center [463, 106] width 358 height 15
drag, startPoint x: 408, startPoint y: 106, endPoint x: 447, endPoint y: 106, distance: 39.2
click at [447, 106] on input "[DATE] - Featured [DATE] Story - Rare Spirits" at bounding box center [463, 106] width 358 height 15
type input "[DATE] - Featured [DATE] Story - Jewelry & Walkthrough"
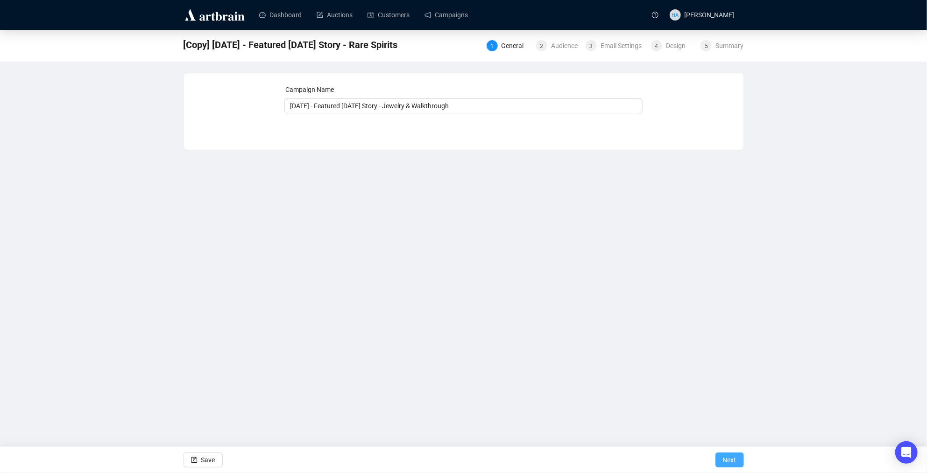
click at [731, 461] on span "Next" at bounding box center [730, 460] width 14 height 26
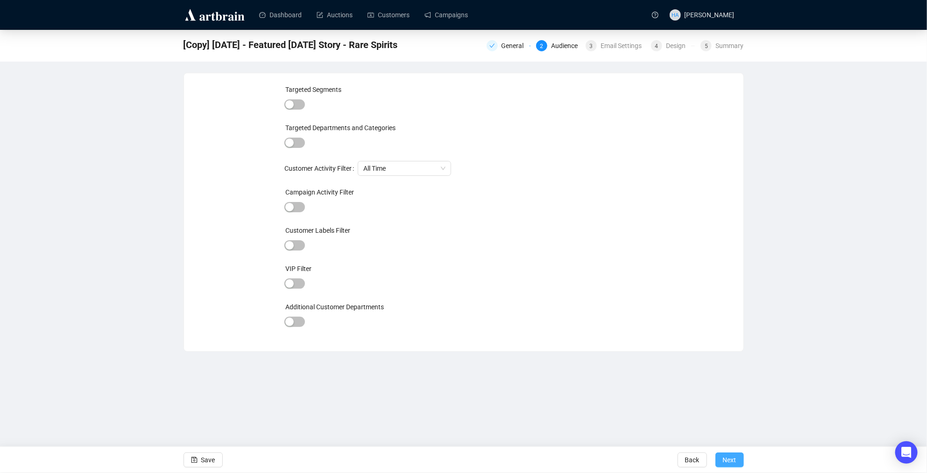
click at [733, 458] on span "Next" at bounding box center [730, 460] width 14 height 26
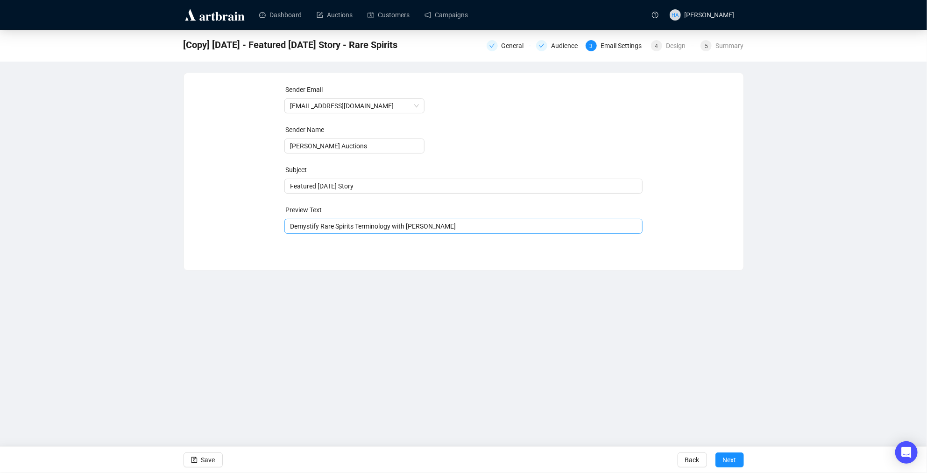
click at [344, 229] on span "Demystify Rare Spirits Terminology with [PERSON_NAME]" at bounding box center [463, 226] width 358 height 7
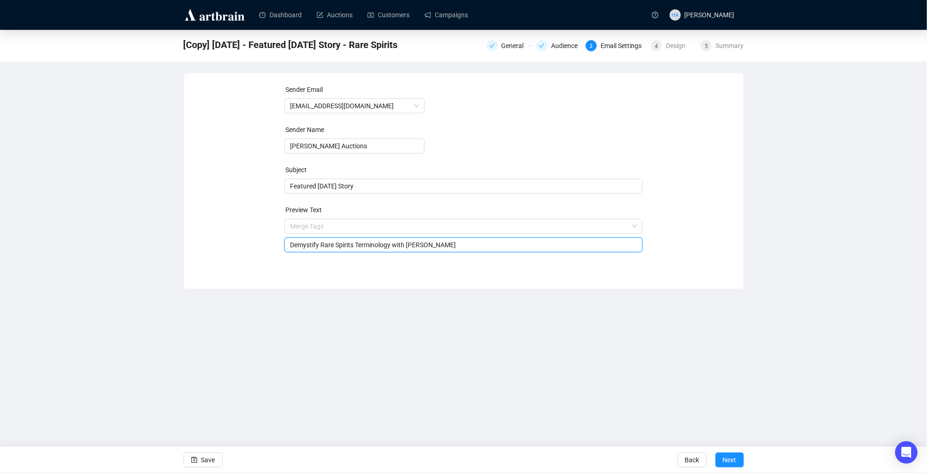
click at [344, 229] on input "search" at bounding box center [459, 226] width 338 height 14
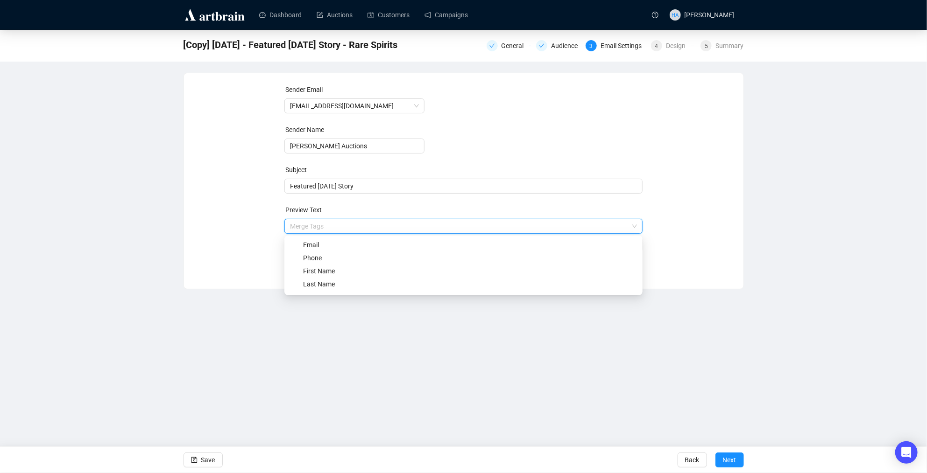
drag, startPoint x: 255, startPoint y: 231, endPoint x: 275, endPoint y: 234, distance: 19.9
click at [255, 231] on div "Sender Email [EMAIL_ADDRESS][DOMAIN_NAME] Sender Name [PERSON_NAME] Auctions Su…" at bounding box center [463, 174] width 537 height 179
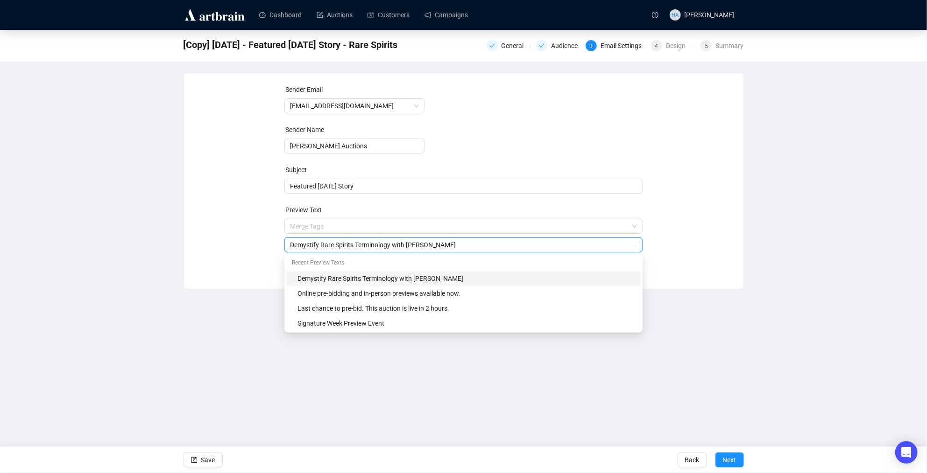
click at [328, 242] on input "Demystify Rare Spirits Terminology with [PERSON_NAME]" at bounding box center [463, 245] width 347 height 10
click at [328, 244] on input "Demystify Rare Spirits Terminology with [PERSON_NAME]" at bounding box center [463, 245] width 347 height 10
type input "W"
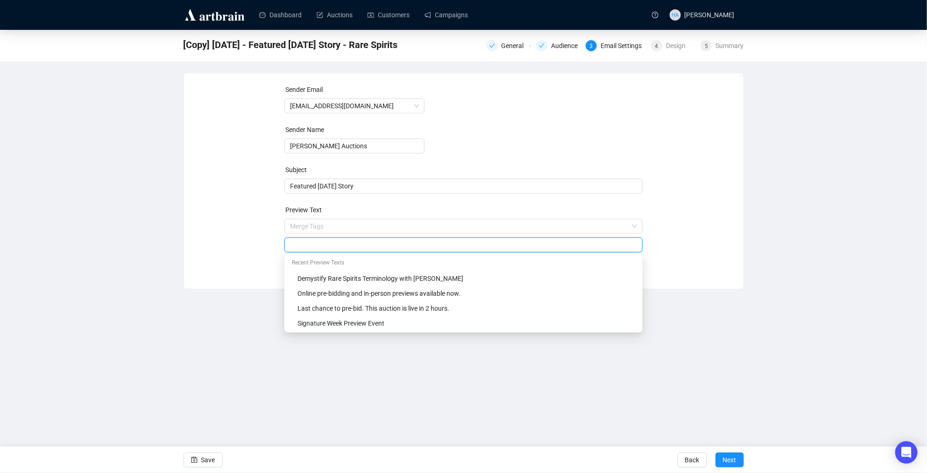
type input "J"
type input "Walk Through the Signature Auctions"
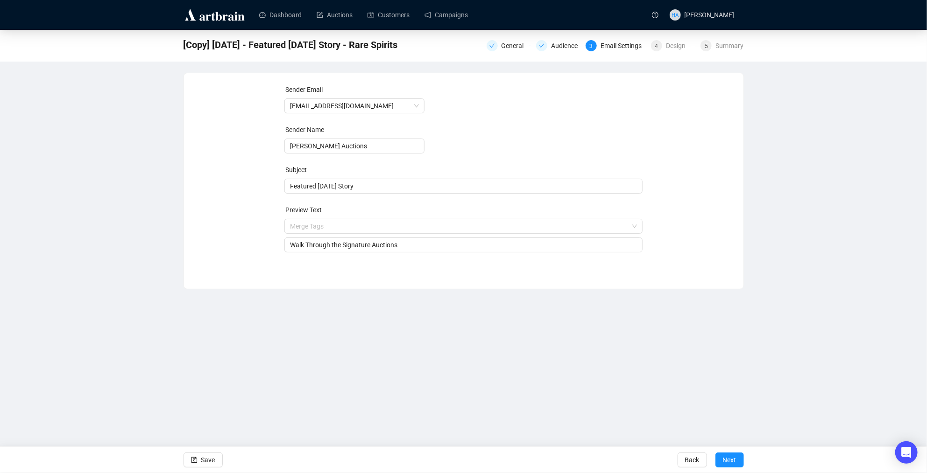
click at [244, 255] on div "Sender Email [EMAIL_ADDRESS][DOMAIN_NAME] Sender Name [PERSON_NAME] Auctions Su…" at bounding box center [463, 174] width 537 height 179
click at [726, 458] on span "Next" at bounding box center [730, 460] width 14 height 26
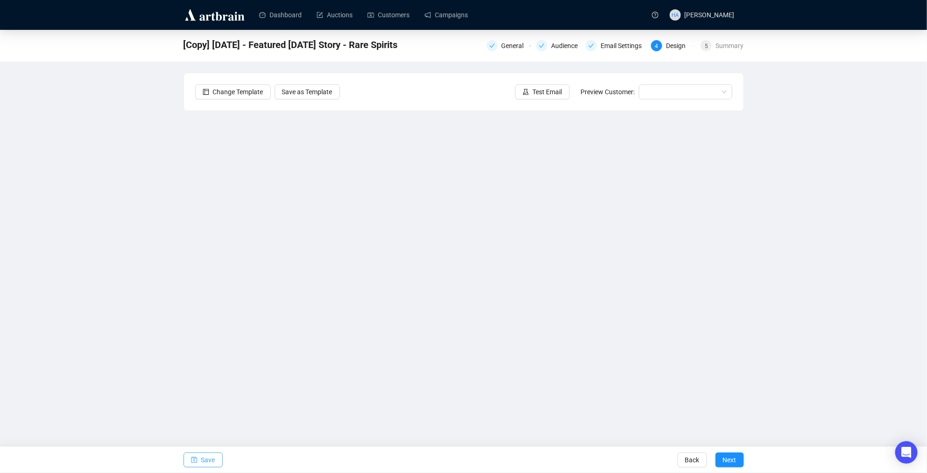
click at [206, 460] on span "Save" at bounding box center [208, 460] width 14 height 26
click at [210, 459] on span "Save" at bounding box center [208, 460] width 14 height 26
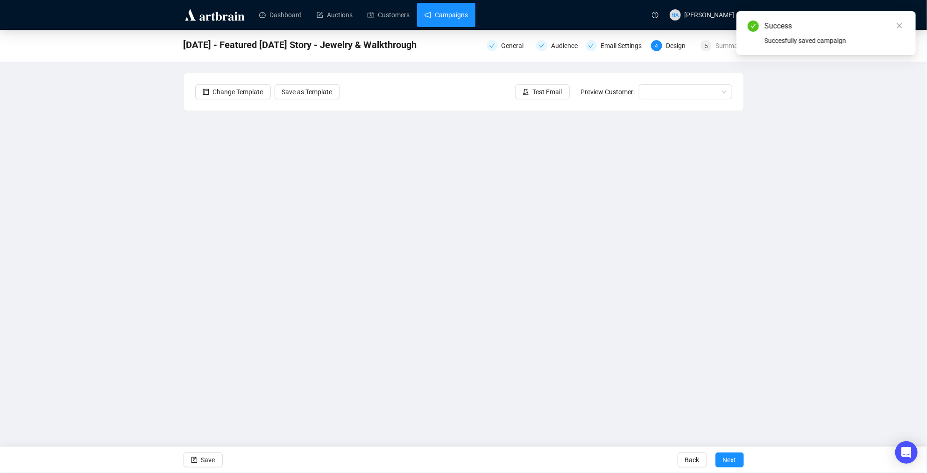
click at [444, 18] on link "Campaigns" at bounding box center [445, 15] width 43 height 24
